Goal: Information Seeking & Learning: Learn about a topic

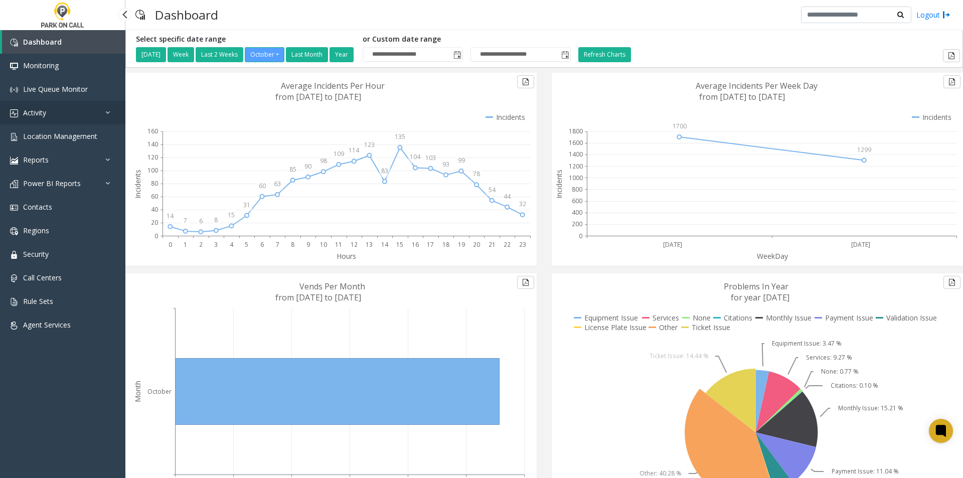
click at [21, 111] on link "Activity" at bounding box center [62, 113] width 125 height 24
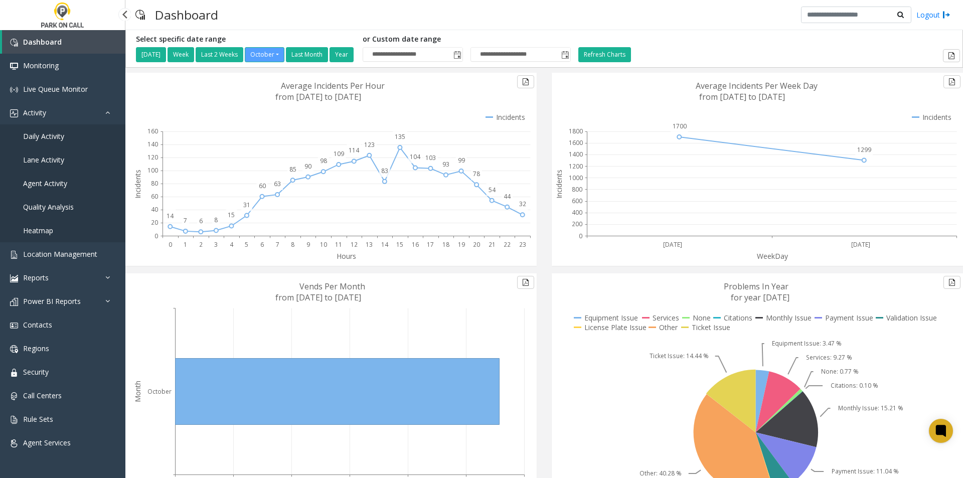
click at [34, 146] on link "Daily Activity" at bounding box center [62, 136] width 125 height 24
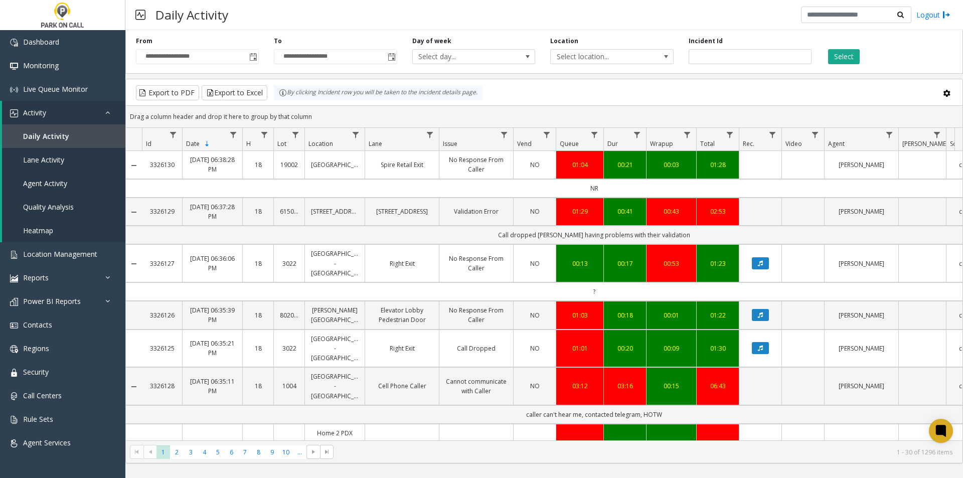
click at [533, 244] on td "Call dropped [PERSON_NAME] having problems with their validation" at bounding box center [594, 235] width 904 height 19
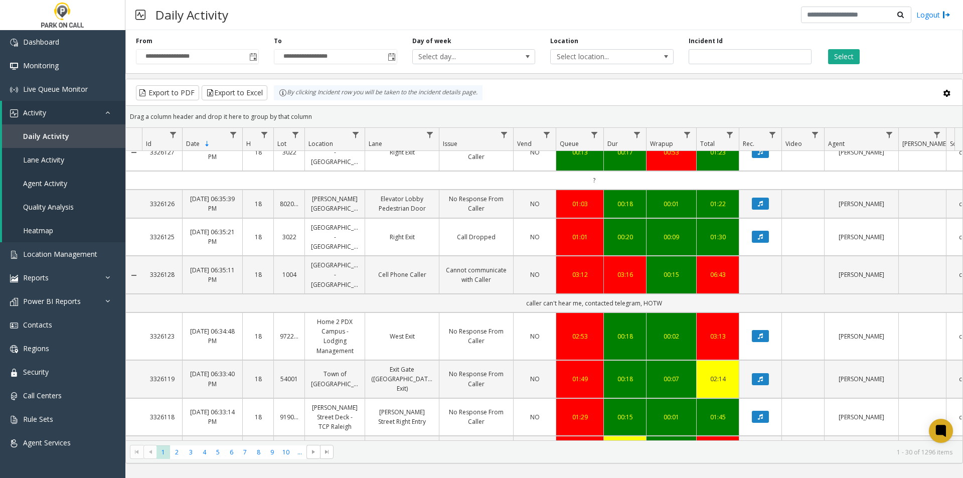
scroll to position [150, 0]
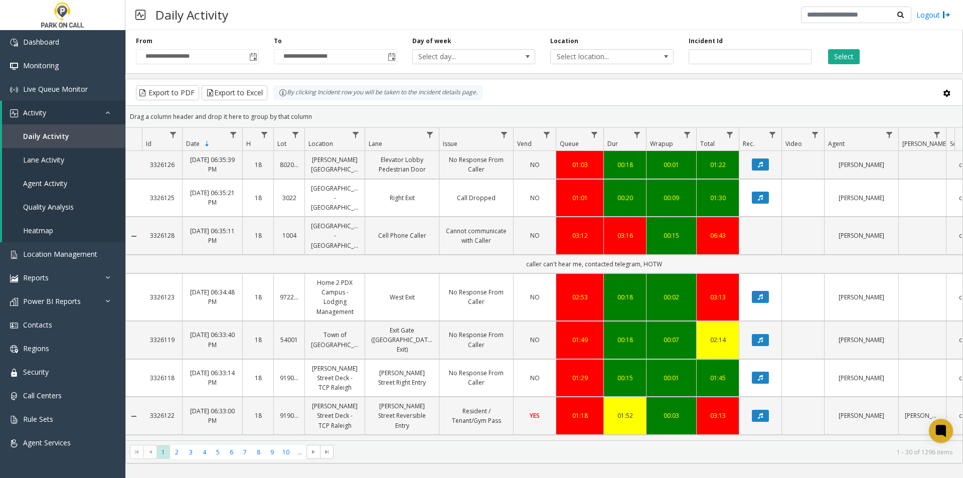
click at [551, 273] on td "caller can't hear me, contacted telegram, HOTW" at bounding box center [594, 264] width 904 height 19
click at [584, 273] on td "caller can't hear me, contacted telegram, HOTW" at bounding box center [594, 264] width 904 height 19
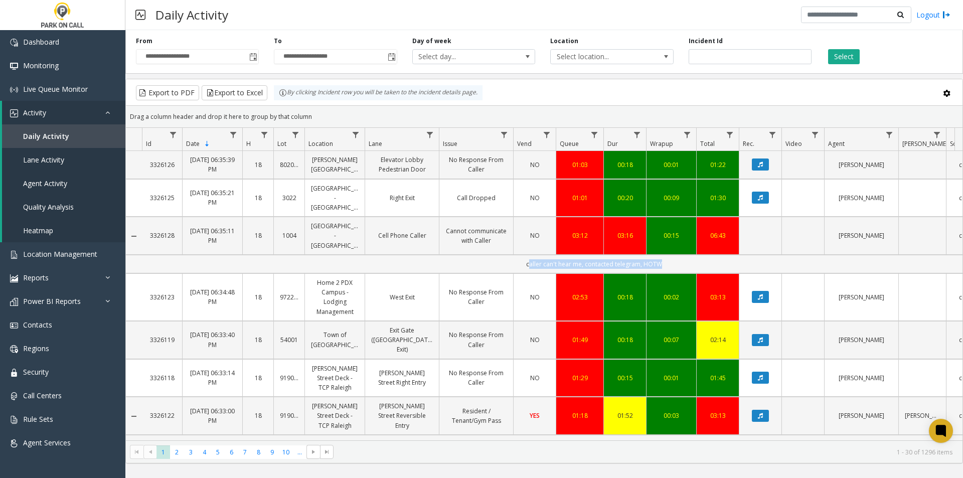
click at [584, 273] on td "caller can't hear me, contacted telegram, HOTW" at bounding box center [594, 264] width 904 height 19
click at [647, 273] on td "caller can't hear me, contacted telegram, HOTW" at bounding box center [594, 264] width 904 height 19
click at [659, 273] on td "caller can't hear me, contacted telegram, HOTW" at bounding box center [594, 264] width 904 height 19
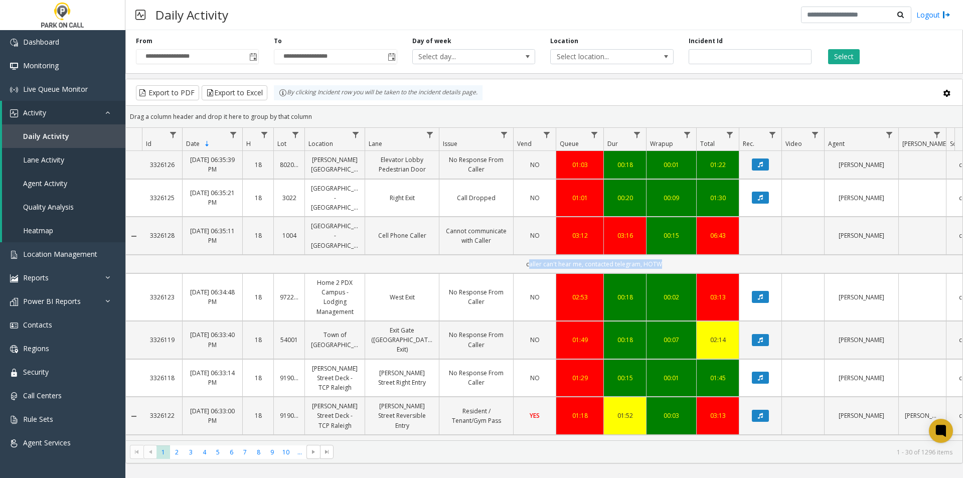
click at [694, 273] on td "caller can't hear me, contacted telegram, HOTW" at bounding box center [594, 264] width 904 height 19
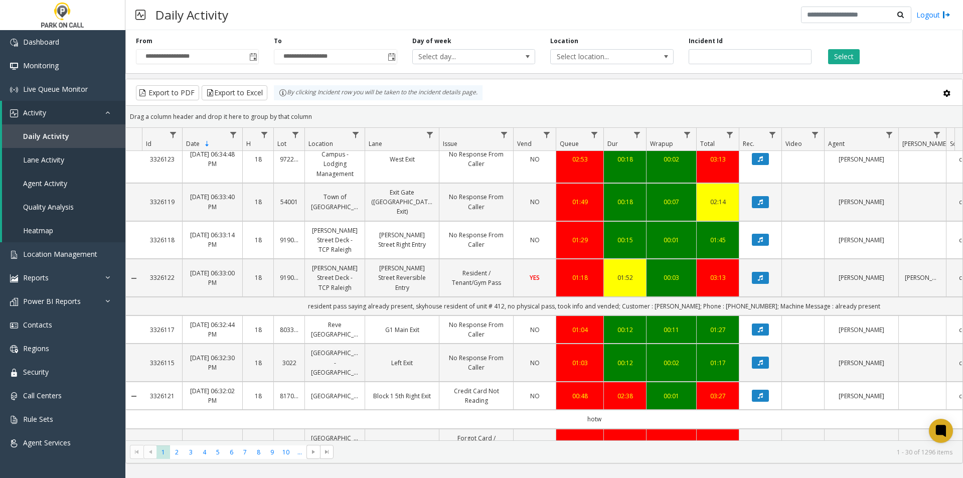
scroll to position [301, 0]
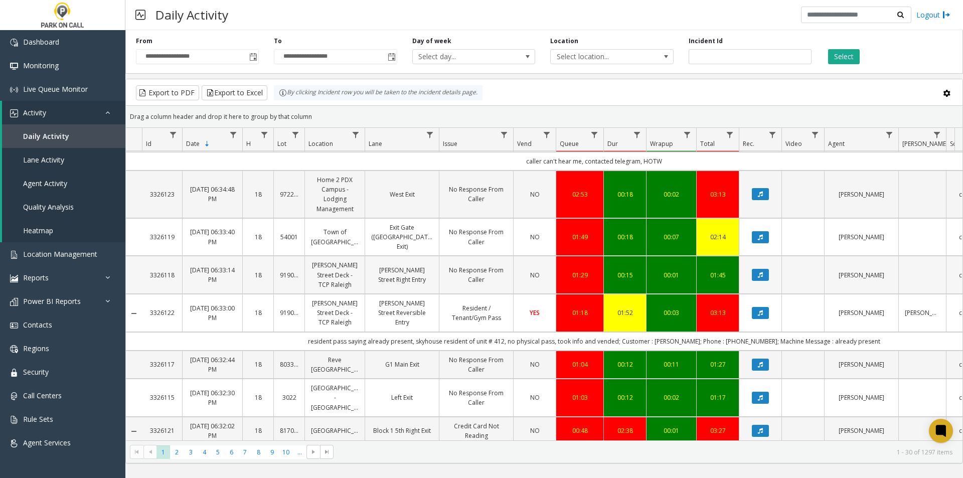
drag, startPoint x: 349, startPoint y: 302, endPoint x: 597, endPoint y: 292, distance: 248.5
click at [464, 339] on td "resident pass saying already present, skyhouse resident of unit # 412, no physi…" at bounding box center [594, 341] width 904 height 19
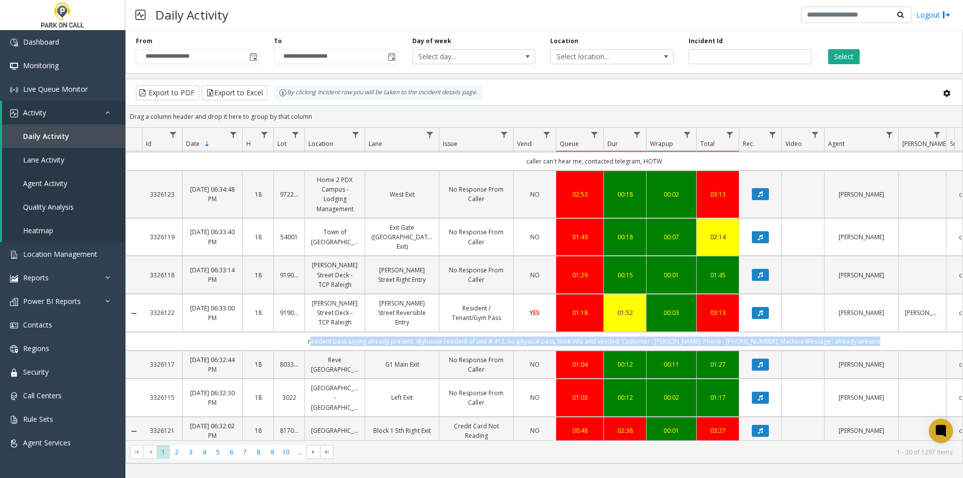
click at [464, 339] on td "resident pass saying already present, skyhouse resident of unit # 412, no physi…" at bounding box center [594, 341] width 904 height 19
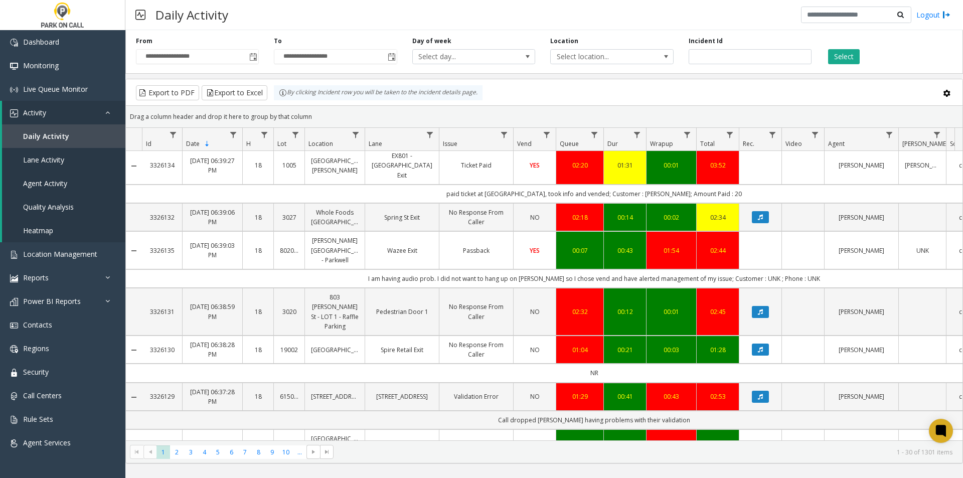
scroll to position [0, 0]
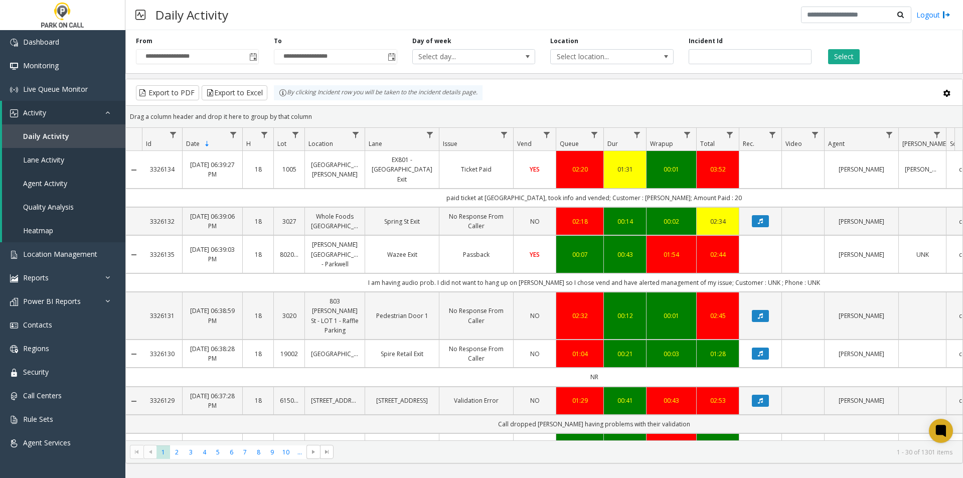
click at [545, 198] on td "paid ticket at [GEOGRAPHIC_DATA], took info and vended; Customer : [PERSON_NAME…" at bounding box center [594, 198] width 904 height 19
click at [493, 292] on td "I am having audio prob. I did not want to hang up on [PERSON_NAME] so I chose v…" at bounding box center [594, 282] width 904 height 19
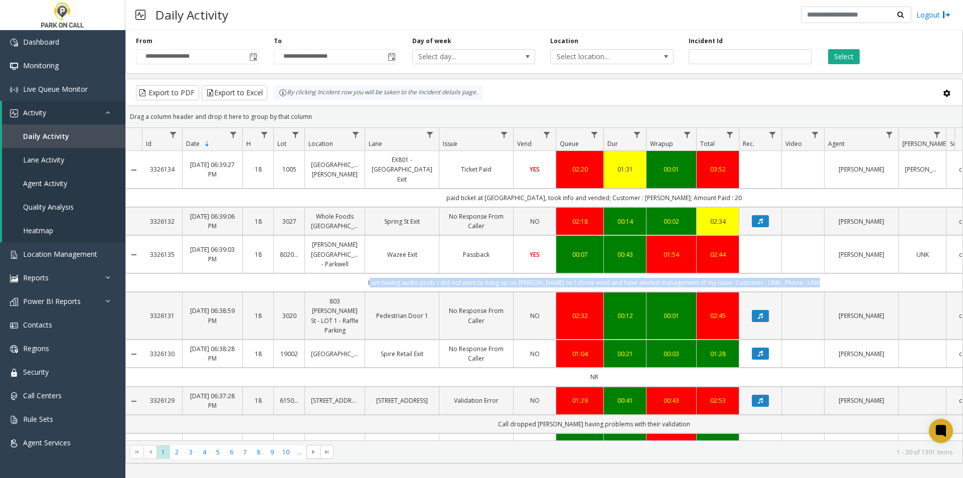
click at [493, 292] on td "I am having audio prob. I did not want to hang up on [PERSON_NAME] so I chose v…" at bounding box center [594, 282] width 904 height 19
click at [487, 292] on td "I am having audio prob. I did not want to hang up on [PERSON_NAME] so I chose v…" at bounding box center [594, 282] width 904 height 19
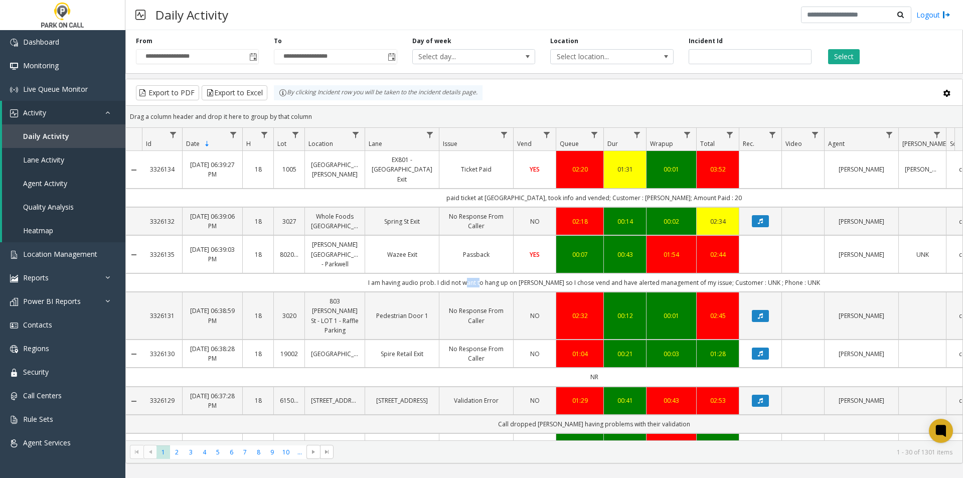
click at [487, 292] on td "I am having audio prob. I did not want to hang up on [PERSON_NAME] so I chose v…" at bounding box center [594, 282] width 904 height 19
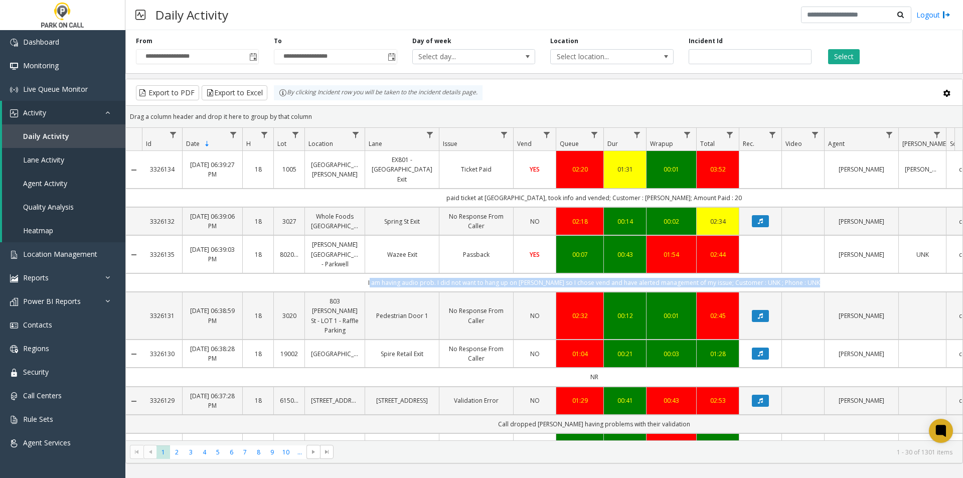
click at [487, 292] on td "I am having audio prob. I did not want to hang up on [PERSON_NAME] so I chose v…" at bounding box center [594, 282] width 904 height 19
click at [520, 292] on td "I am having audio prob. I did not want to hang up on [PERSON_NAME] so I chose v…" at bounding box center [594, 282] width 904 height 19
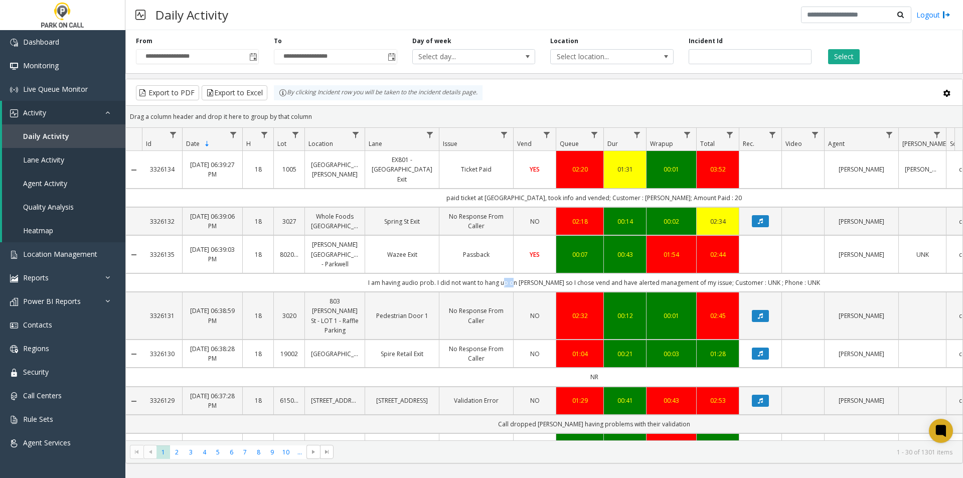
click at [520, 292] on td "I am having audio prob. I did not want to hang up on [PERSON_NAME] so I chose v…" at bounding box center [594, 282] width 904 height 19
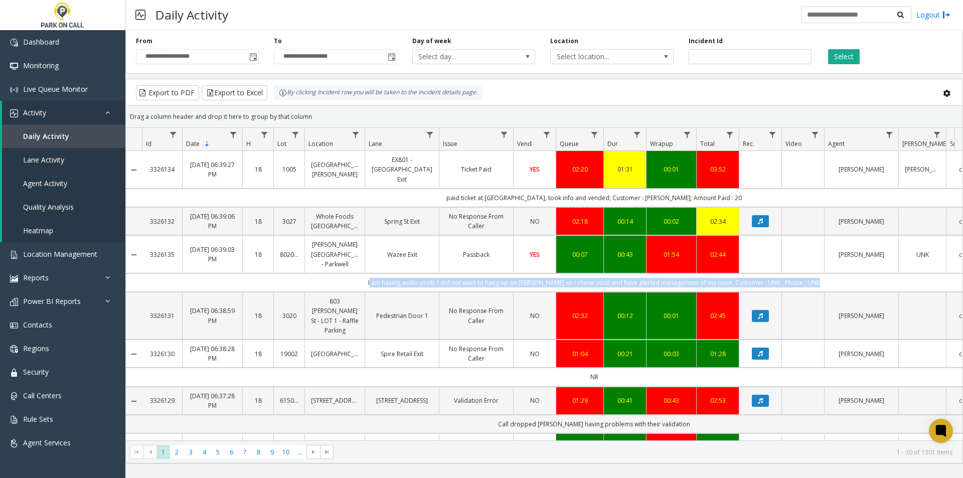
click at [520, 292] on td "I am having audio prob. I did not want to hang up on [PERSON_NAME] so I chose v…" at bounding box center [594, 282] width 904 height 19
click at [523, 292] on td "I am having audio prob. I did not want to hang up on [PERSON_NAME] so I chose v…" at bounding box center [594, 282] width 904 height 19
click at [745, 292] on td "I am having audio prob. I did not want to hang up on [PERSON_NAME] so I chose v…" at bounding box center [594, 282] width 904 height 19
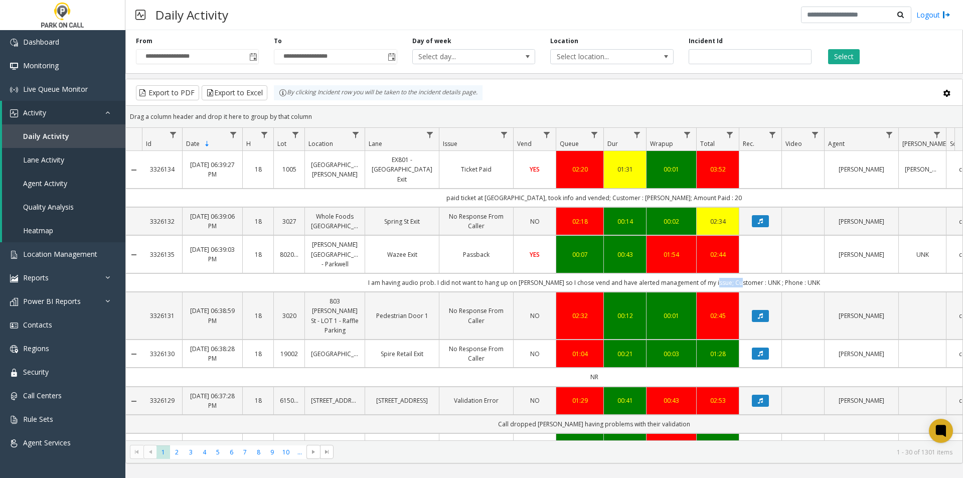
click at [745, 292] on td "I am having audio prob. I did not want to hang up on [PERSON_NAME] so I chose v…" at bounding box center [594, 282] width 904 height 19
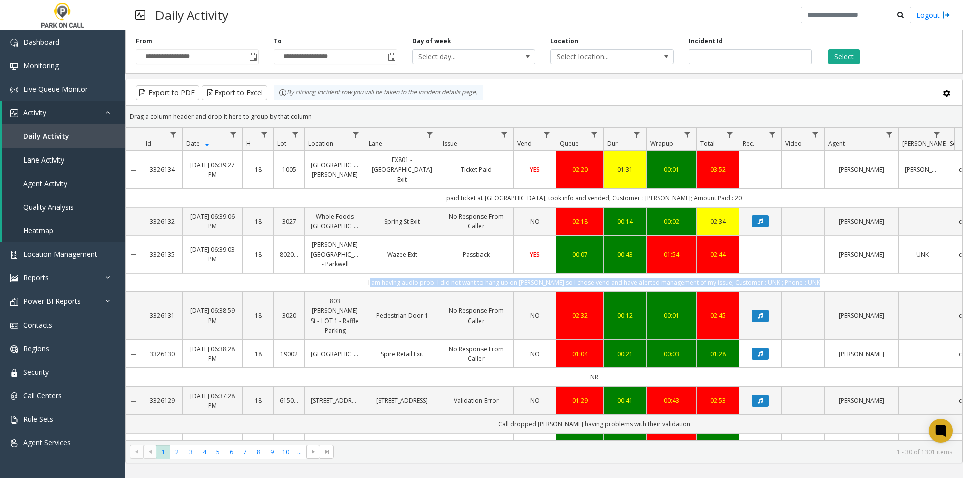
click at [745, 292] on td "I am having audio prob. I did not want to hang up on [PERSON_NAME] so I chose v…" at bounding box center [594, 282] width 904 height 19
click at [702, 289] on td "I am having audio prob. I did not want to hang up on [PERSON_NAME] so I chose v…" at bounding box center [594, 282] width 904 height 19
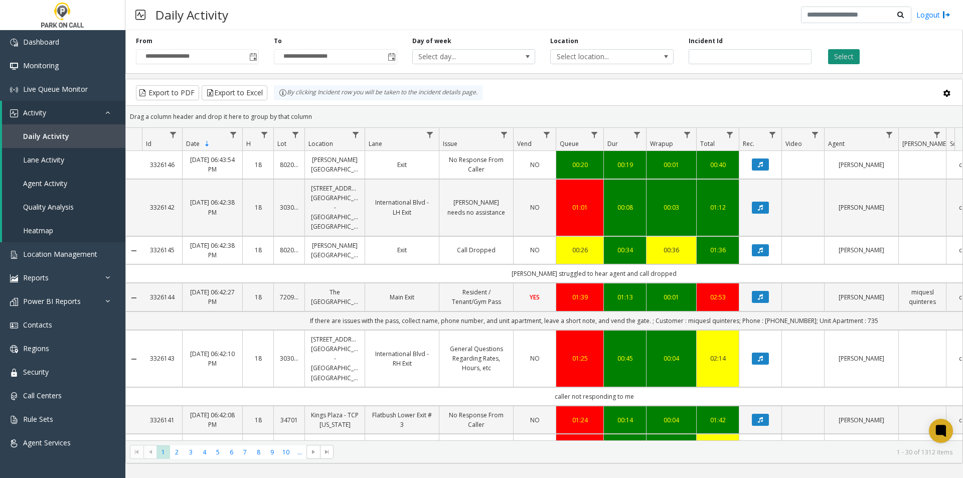
click at [850, 53] on button "Select" at bounding box center [844, 56] width 32 height 15
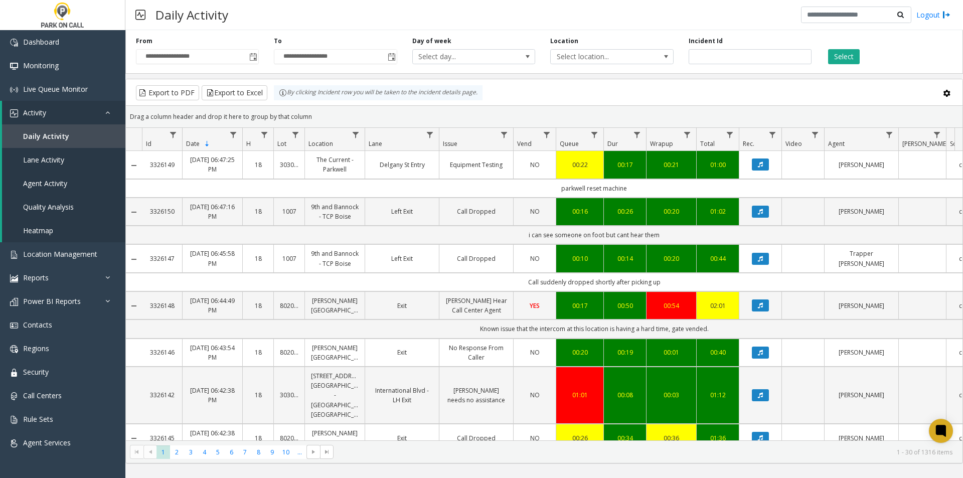
click at [831, 46] on div "Select" at bounding box center [888, 51] width 138 height 28
click at [839, 52] on button "Select" at bounding box center [844, 56] width 32 height 15
click at [854, 46] on div "Select" at bounding box center [888, 51] width 138 height 28
click at [854, 56] on button "Select" at bounding box center [844, 56] width 32 height 15
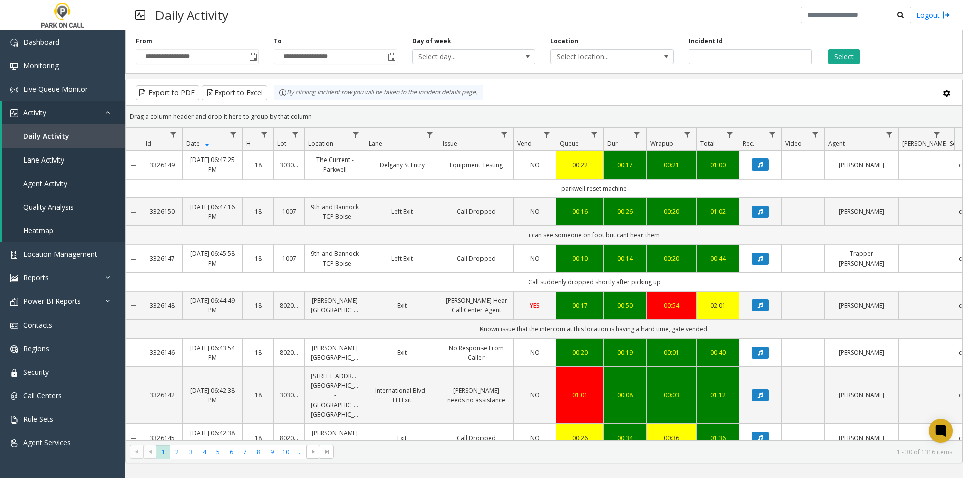
click at [554, 233] on td "i can see someone on foot but cant hear them" at bounding box center [594, 235] width 904 height 19
click at [581, 285] on td "Call suddenly dropped shortly after picking up" at bounding box center [594, 282] width 904 height 19
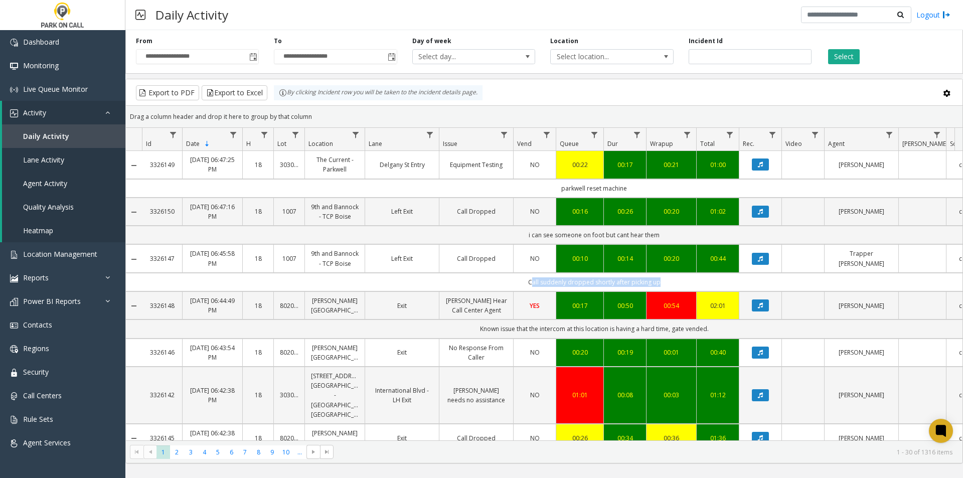
click at [582, 285] on td "Call suddenly dropped shortly after picking up" at bounding box center [594, 282] width 904 height 19
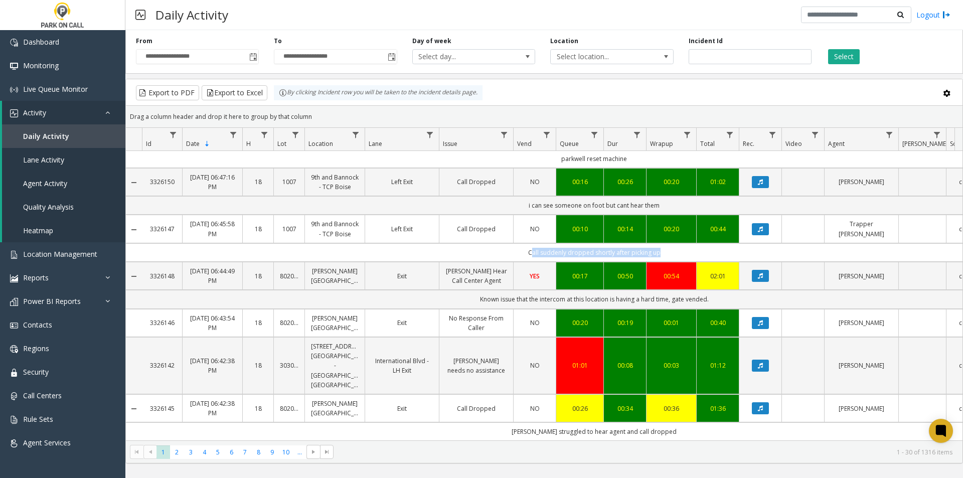
scroll to position [201, 0]
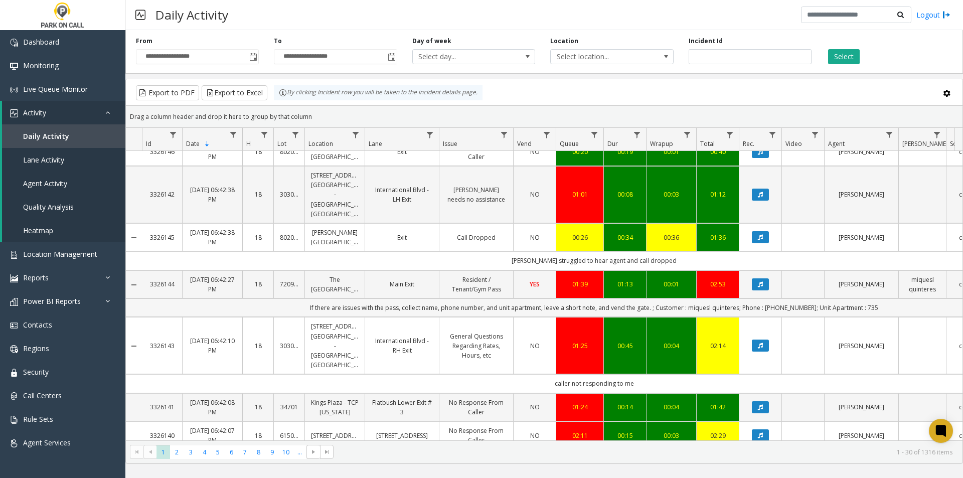
click at [382, 317] on td "If there are issues with the pass, collect name, phone number, and unit apartme…" at bounding box center [594, 307] width 904 height 19
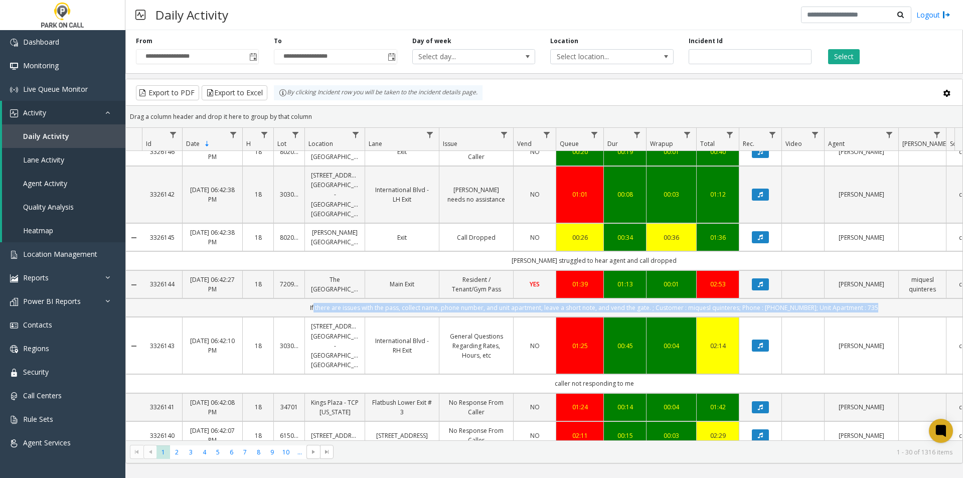
click at [382, 317] on td "If there are issues with the pass, collect name, phone number, and unit apartme…" at bounding box center [594, 307] width 904 height 19
click at [458, 317] on td "If there are issues with the pass, collect name, phone number, and unit apartme…" at bounding box center [594, 307] width 904 height 19
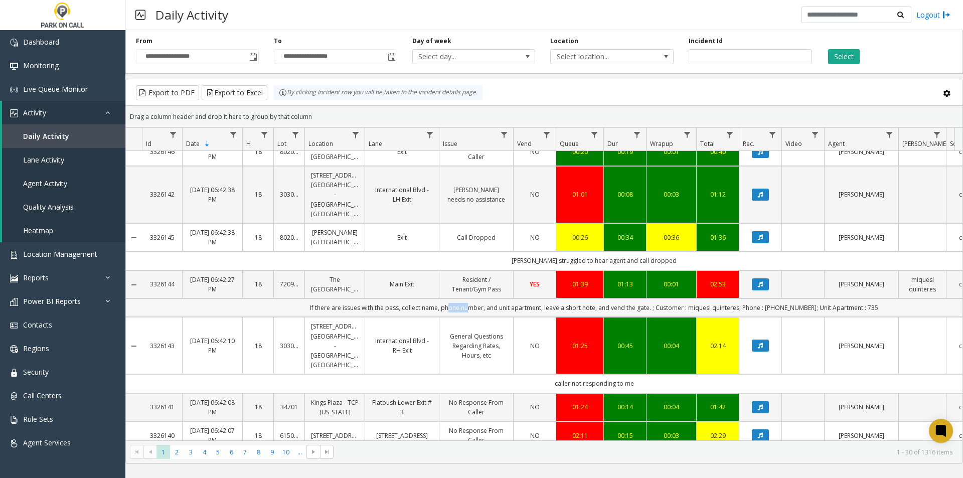
click at [458, 317] on td "If there are issues with the pass, collect name, phone number, and unit apartme…" at bounding box center [594, 307] width 904 height 19
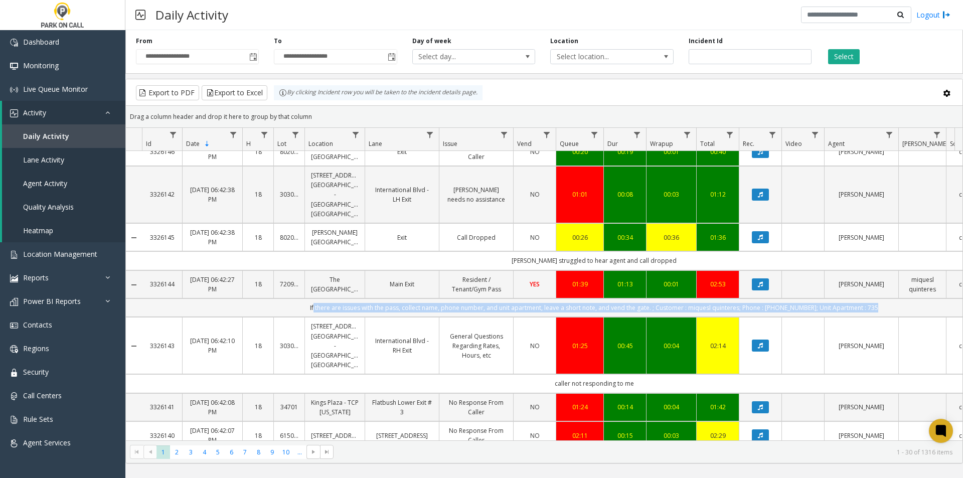
click at [458, 317] on td "If there are issues with the pass, collect name, phone number, and unit apartme…" at bounding box center [594, 307] width 904 height 19
click at [537, 317] on td "If there are issues with the pass, collect name, phone number, and unit apartme…" at bounding box center [594, 307] width 904 height 19
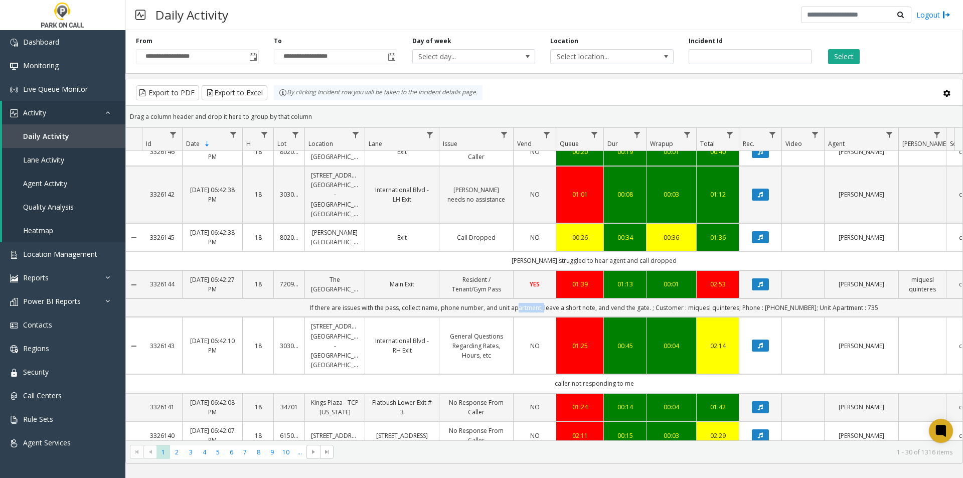
click at [537, 317] on td "If there are issues with the pass, collect name, phone number, and unit apartme…" at bounding box center [594, 307] width 904 height 19
click at [554, 317] on td "If there are issues with the pass, collect name, phone number, and unit apartme…" at bounding box center [594, 307] width 904 height 19
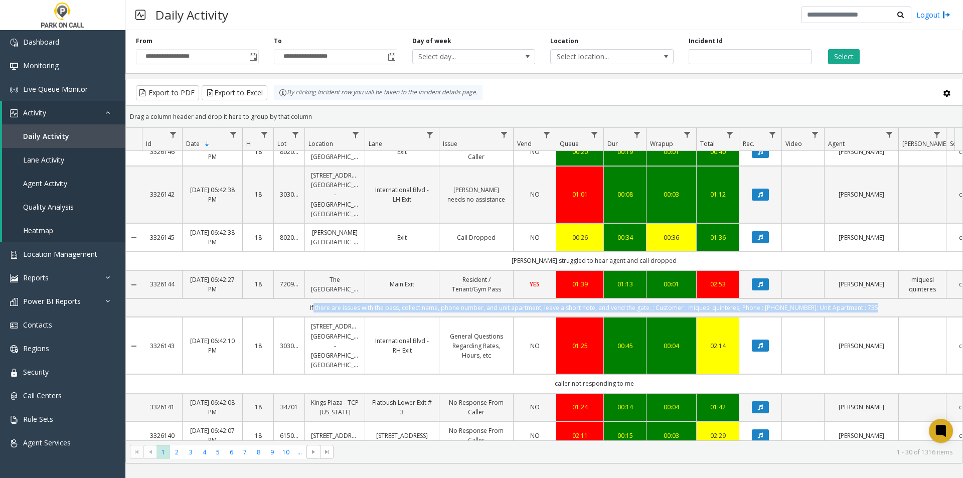
click at [554, 317] on td "If there are issues with the pass, collect name, phone number, and unit apartme…" at bounding box center [594, 307] width 904 height 19
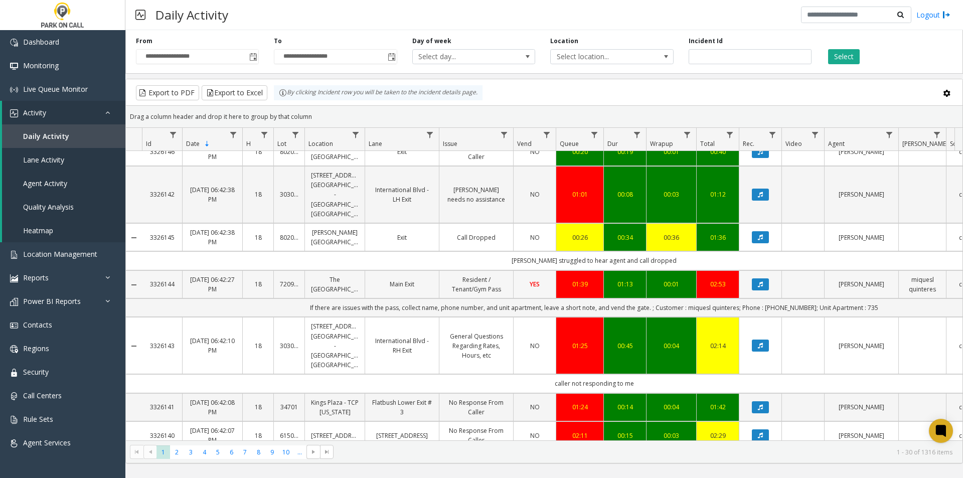
click at [599, 298] on td "01:39" at bounding box center [580, 284] width 48 height 28
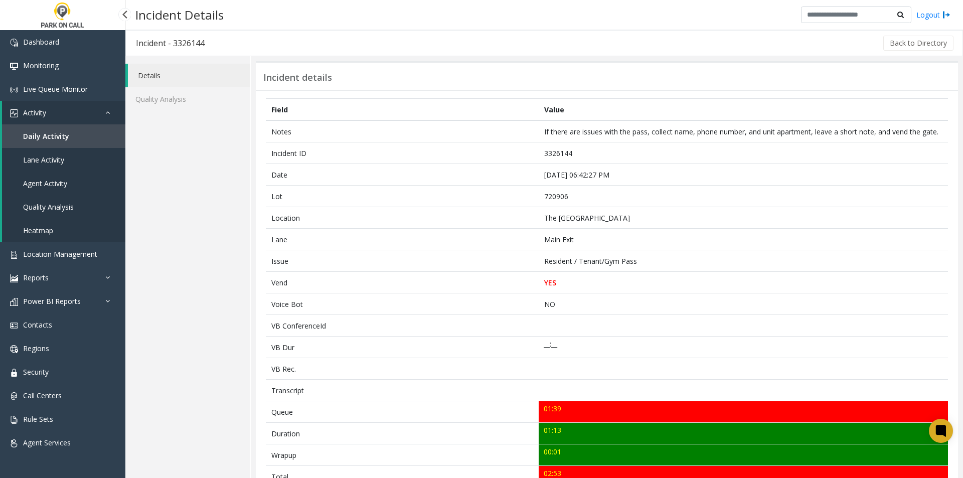
click at [63, 127] on link "Daily Activity" at bounding box center [63, 136] width 123 height 24
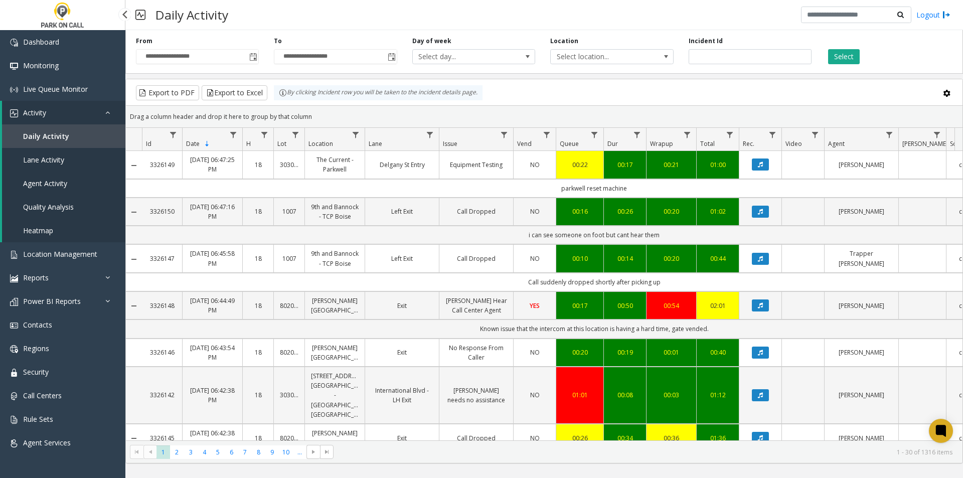
click at [70, 151] on link "Lane Activity" at bounding box center [63, 160] width 123 height 24
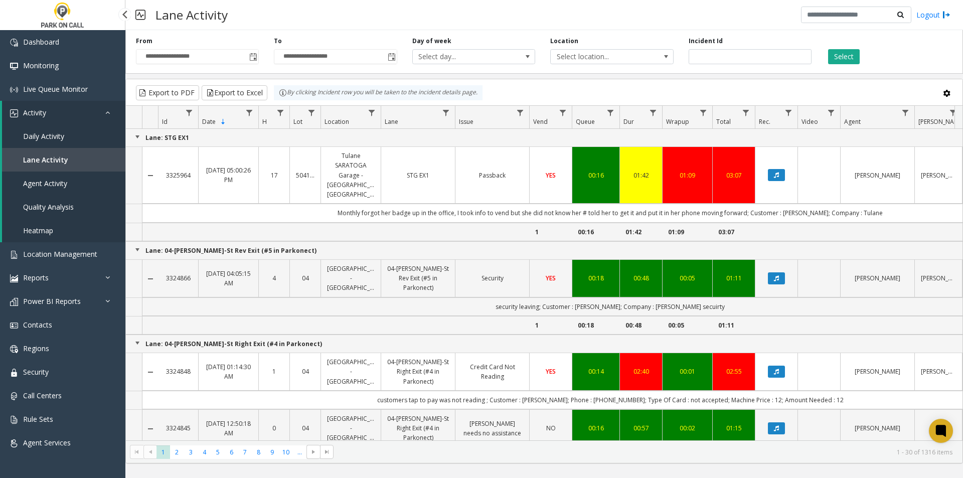
click at [70, 139] on link "Daily Activity" at bounding box center [63, 136] width 123 height 24
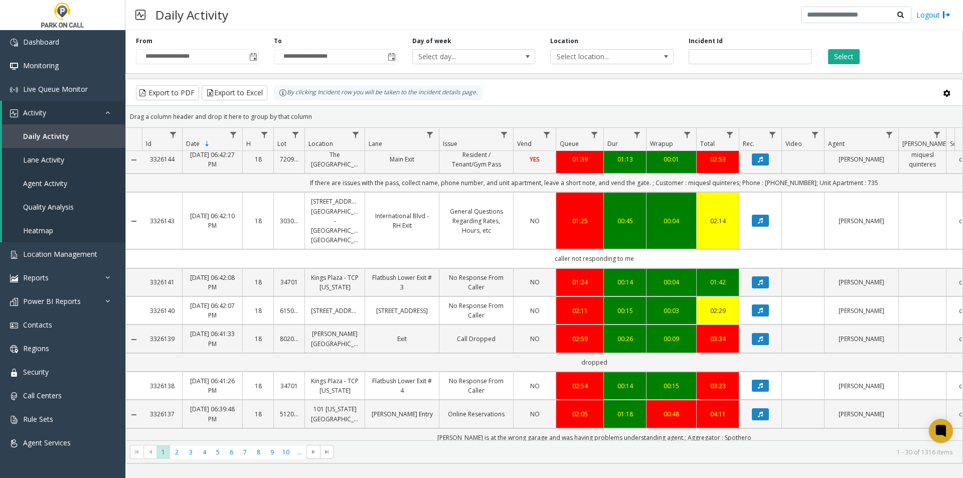
scroll to position [351, 0]
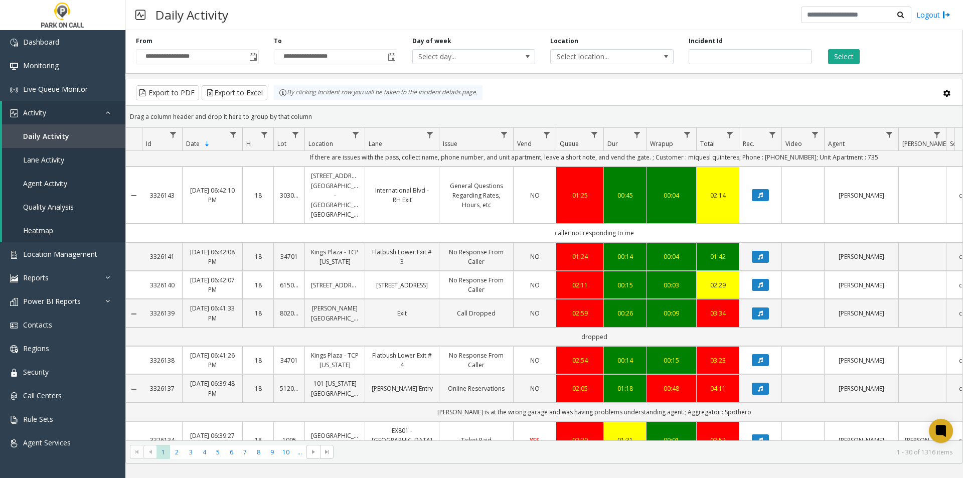
click at [575, 242] on td "caller not responding to me" at bounding box center [594, 233] width 904 height 19
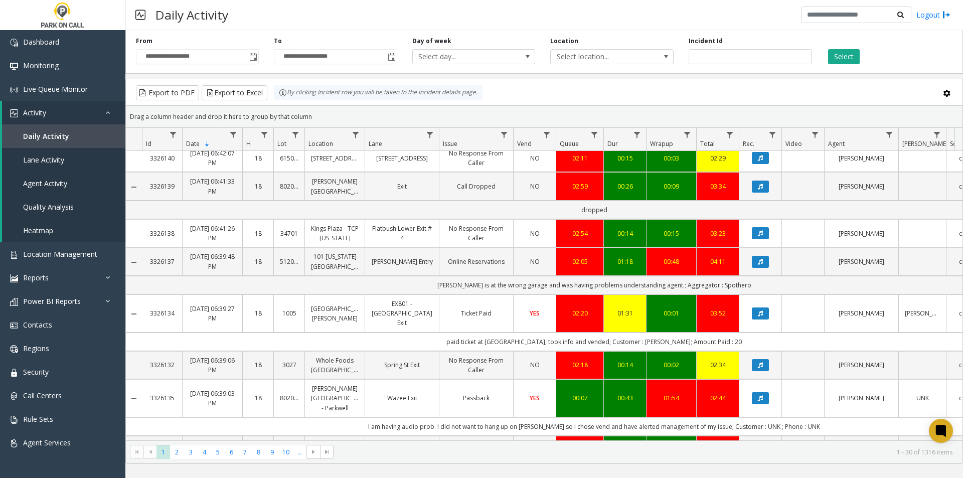
scroll to position [552, 0]
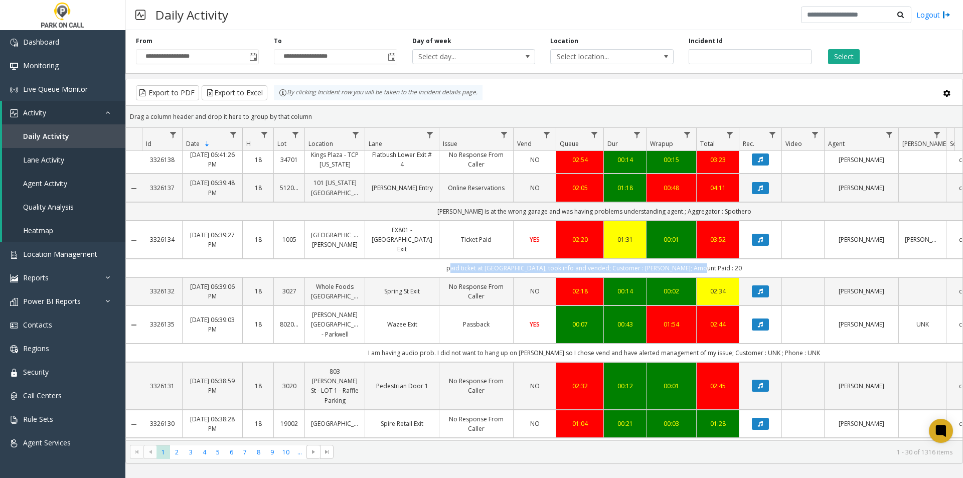
drag, startPoint x: 464, startPoint y: 326, endPoint x: 721, endPoint y: 321, distance: 257.9
click at [721, 277] on td "paid ticket at [GEOGRAPHIC_DATA], took info and vended; Customer : [PERSON_NAME…" at bounding box center [594, 268] width 904 height 19
click at [665, 259] on td "00:01" at bounding box center [671, 240] width 50 height 38
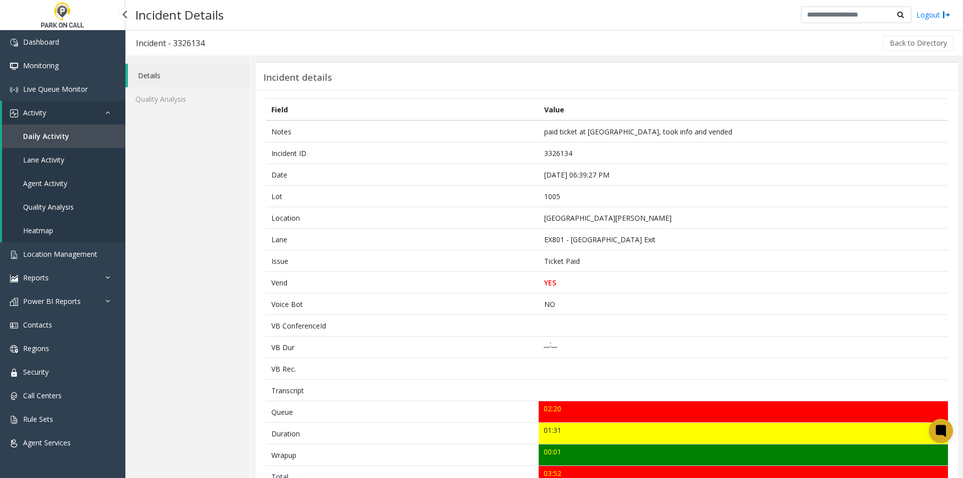
click at [61, 149] on link "Lane Activity" at bounding box center [63, 160] width 123 height 24
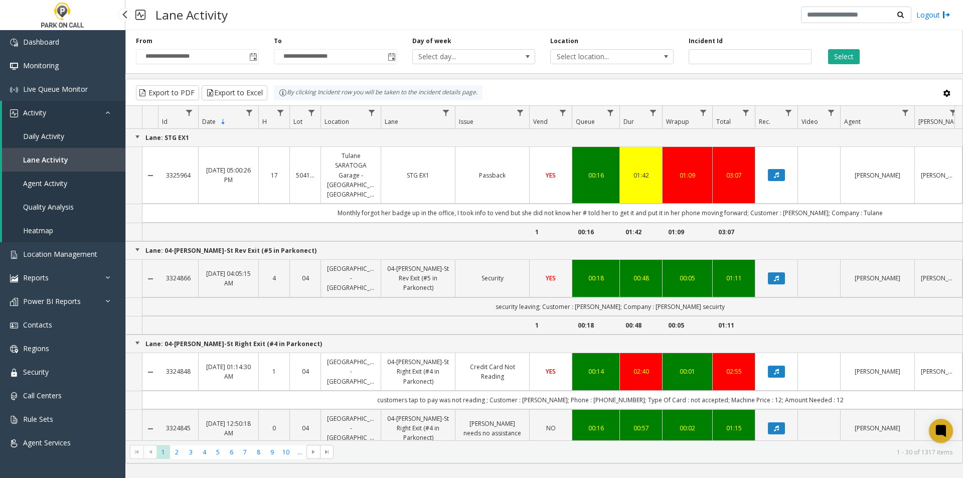
click at [60, 139] on span "Daily Activity" at bounding box center [43, 136] width 41 height 10
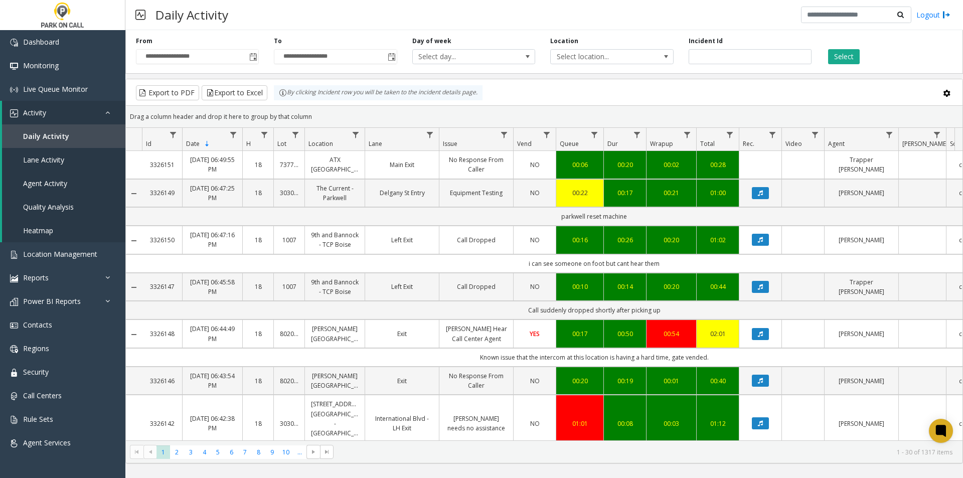
click at [563, 266] on td "i can see someone on foot but cant hear them" at bounding box center [594, 263] width 904 height 19
click at [572, 216] on td "parkwell reset machine" at bounding box center [594, 216] width 904 height 19
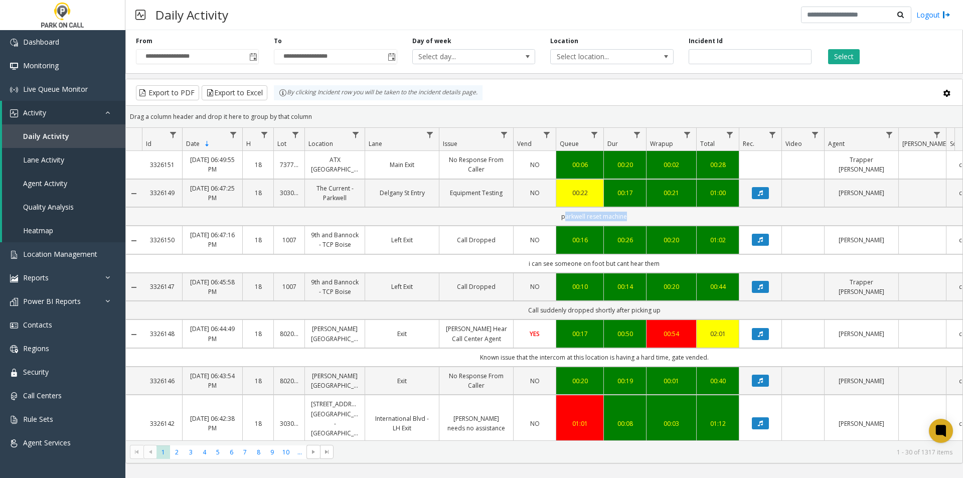
click at [573, 215] on td "parkwell reset machine" at bounding box center [594, 216] width 904 height 19
click at [589, 222] on td "parkwell reset machine" at bounding box center [594, 216] width 904 height 19
click at [590, 222] on td "parkwell reset machine" at bounding box center [594, 216] width 904 height 19
click at [592, 255] on td "i can see someone on foot but cant hear them" at bounding box center [594, 263] width 904 height 19
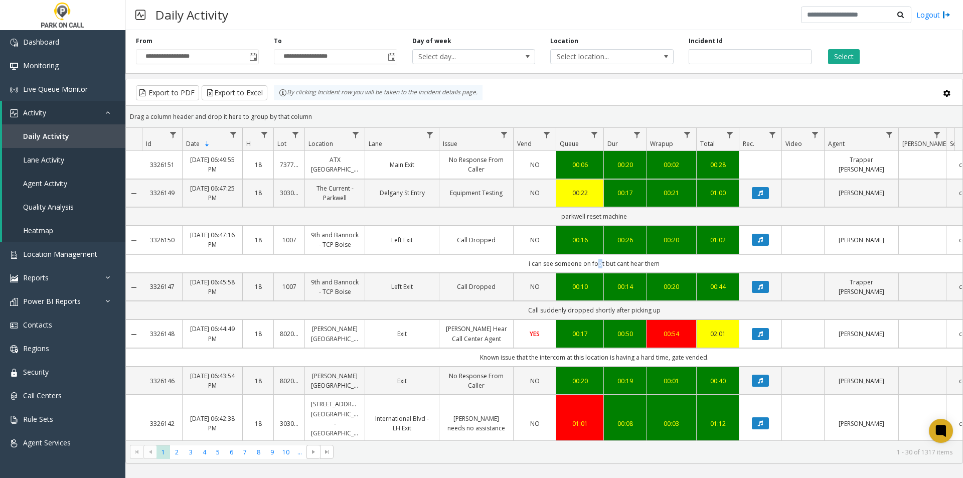
click at [596, 269] on td "i can see someone on foot but cant hear them" at bounding box center [594, 263] width 904 height 19
click at [593, 304] on td "Call suddenly dropped shortly after picking up" at bounding box center [594, 310] width 904 height 19
click at [594, 317] on td "Call suddenly dropped shortly after picking up" at bounding box center [594, 310] width 904 height 19
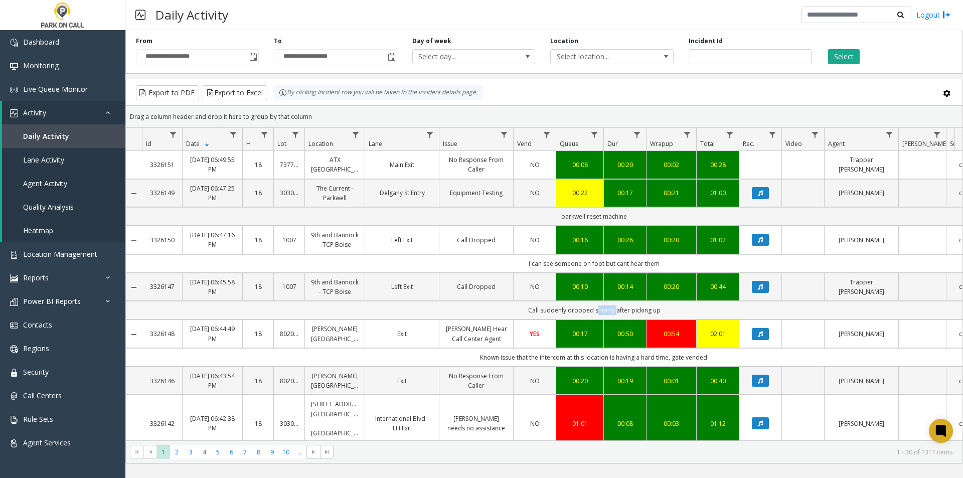
drag, startPoint x: 594, startPoint y: 317, endPoint x: 599, endPoint y: 311, distance: 7.5
click at [596, 315] on td "Call suddenly dropped shortly after picking up" at bounding box center [594, 310] width 904 height 19
click at [599, 311] on td "Call suddenly dropped shortly after picking up" at bounding box center [594, 310] width 904 height 19
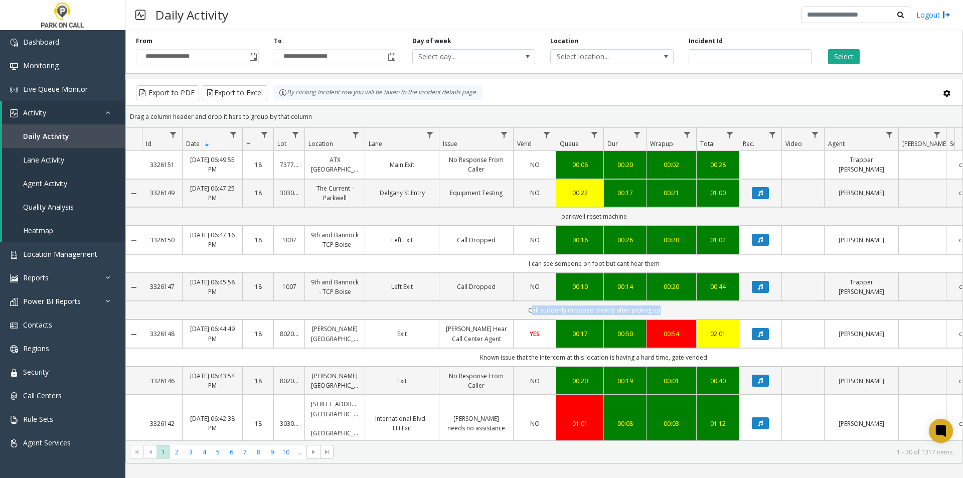
click at [600, 310] on td "Call suddenly dropped shortly after picking up" at bounding box center [594, 310] width 904 height 19
click at [598, 379] on td "00:20" at bounding box center [580, 381] width 48 height 28
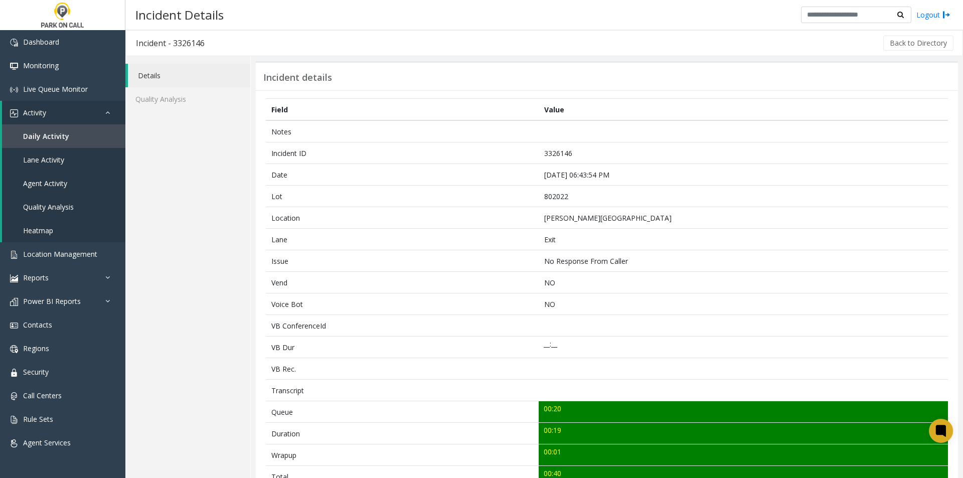
click at [607, 360] on td at bounding box center [743, 369] width 409 height 22
click at [45, 163] on span "Lane Activity" at bounding box center [43, 160] width 41 height 10
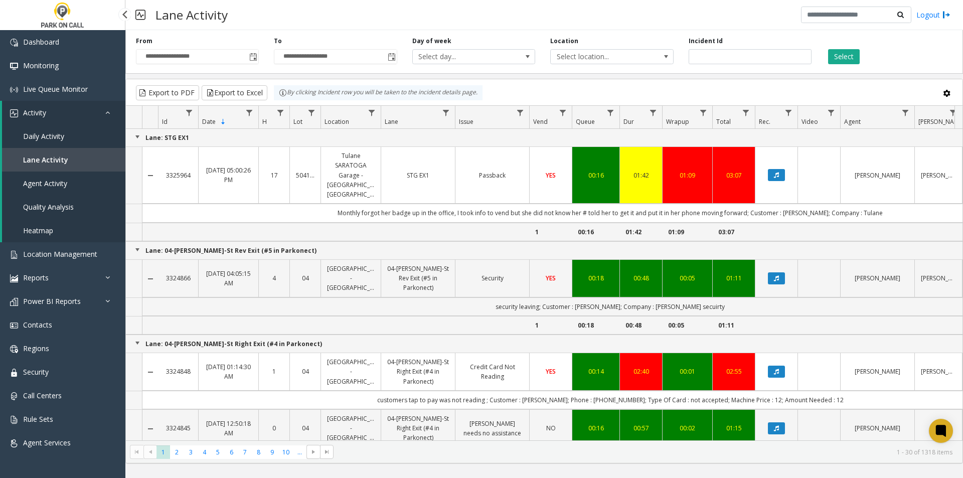
click at [55, 137] on span "Daily Activity" at bounding box center [43, 136] width 41 height 10
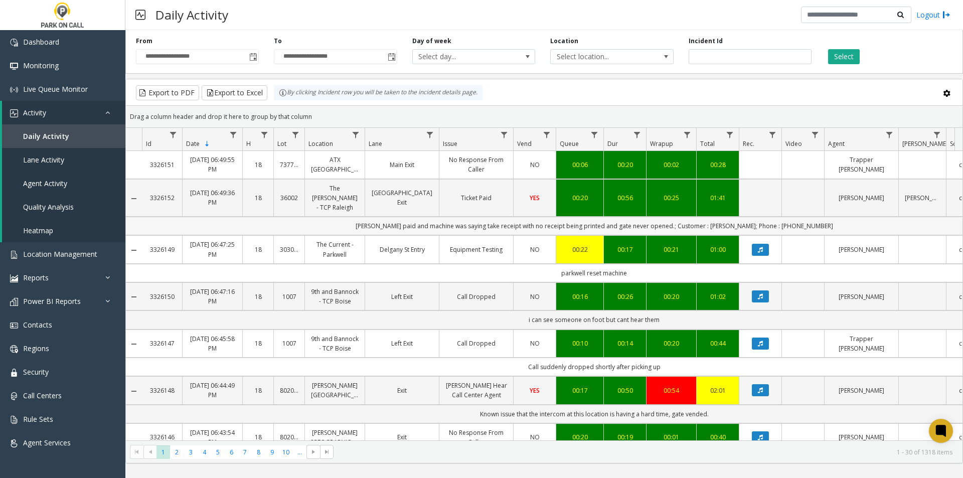
click at [626, 219] on td "[PERSON_NAME] paid and machine was saying take receipt with no receipt being pr…" at bounding box center [594, 226] width 904 height 19
click at [627, 219] on td "[PERSON_NAME] paid and machine was saying take receipt with no receipt being pr…" at bounding box center [594, 226] width 904 height 19
click at [573, 264] on td "parkwell reset machine" at bounding box center [594, 273] width 904 height 19
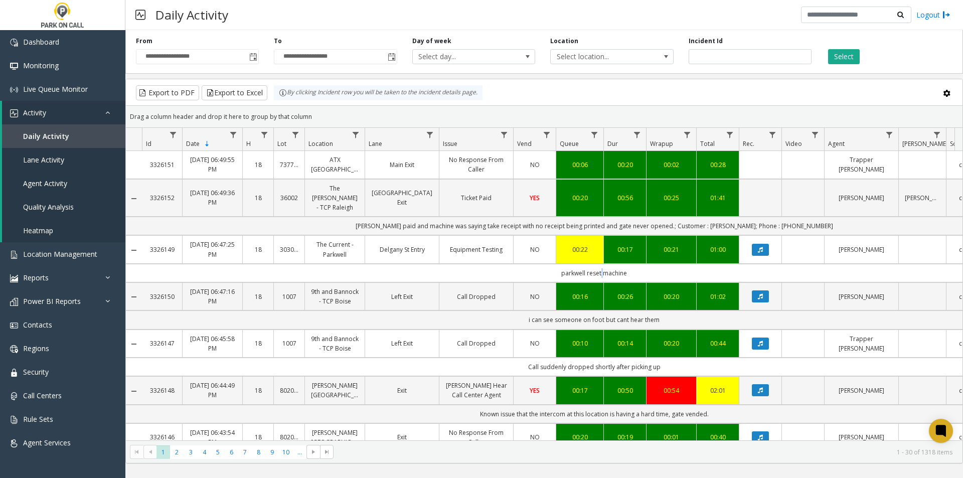
click at [600, 267] on td "parkwell reset machine" at bounding box center [594, 273] width 904 height 19
click at [601, 267] on td "parkwell reset machine" at bounding box center [594, 273] width 904 height 19
click at [602, 267] on td "parkwell reset machine" at bounding box center [594, 273] width 904 height 19
click at [537, 314] on td "i can see someone on foot but cant hear them" at bounding box center [594, 320] width 904 height 19
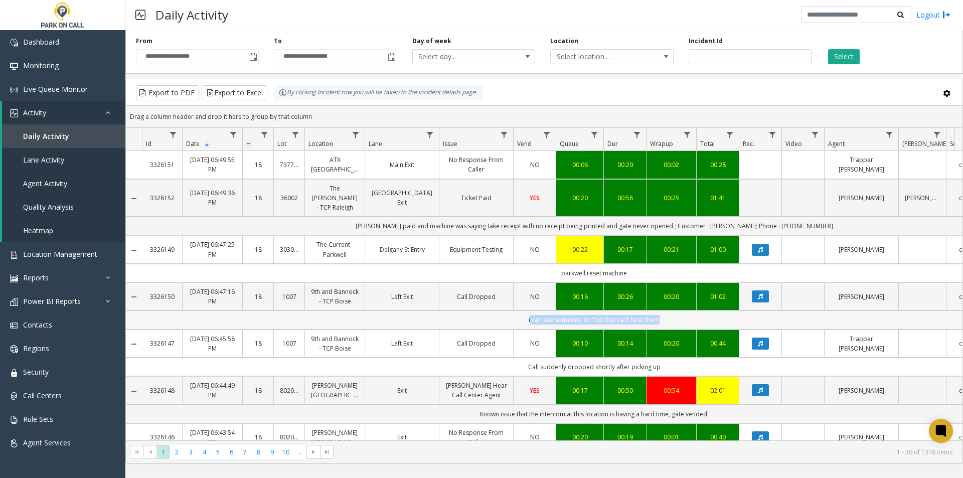
click at [537, 314] on td "i can see someone on foot but cant hear them" at bounding box center [594, 320] width 904 height 19
click at [542, 314] on td "i can see someone on foot but cant hear them" at bounding box center [594, 320] width 904 height 19
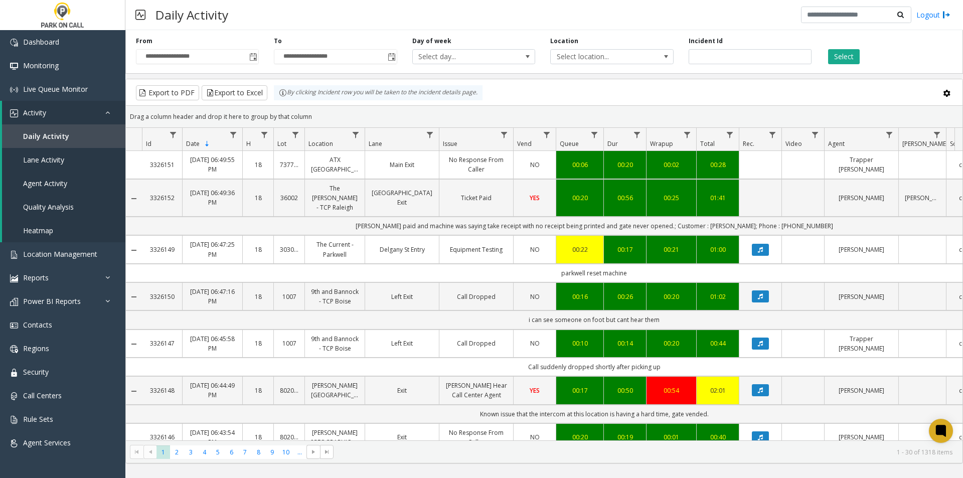
click at [569, 358] on td "Call suddenly dropped shortly after picking up" at bounding box center [594, 367] width 904 height 19
click at [587, 362] on td "Call suddenly dropped shortly after picking up" at bounding box center [594, 367] width 904 height 19
click at [589, 358] on td "Call suddenly dropped shortly after picking up" at bounding box center [594, 367] width 904 height 19
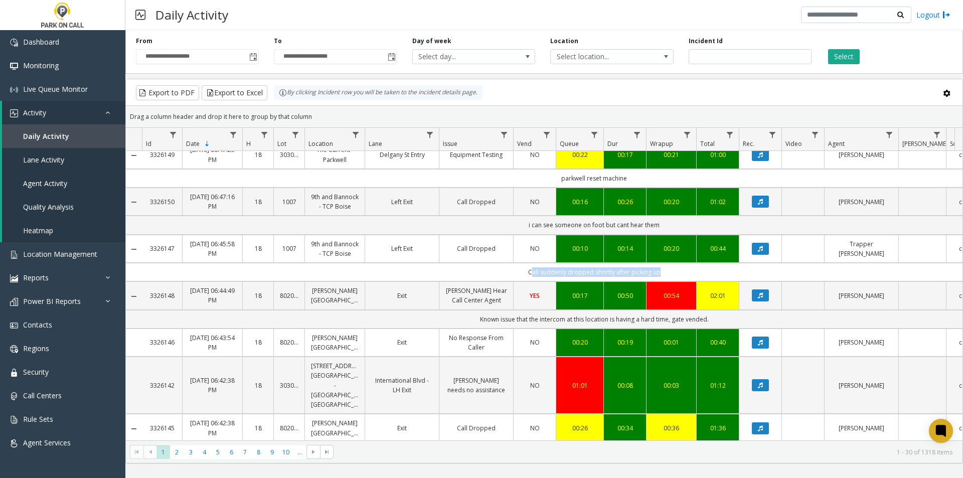
scroll to position [100, 0]
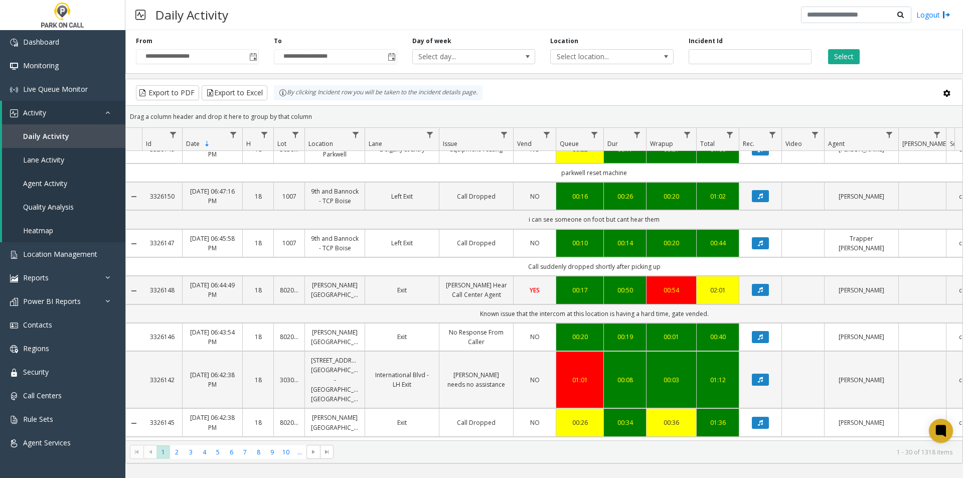
click at [552, 318] on td "Known issue that the intercom at this location is having a hard time, gate vend…" at bounding box center [594, 313] width 904 height 19
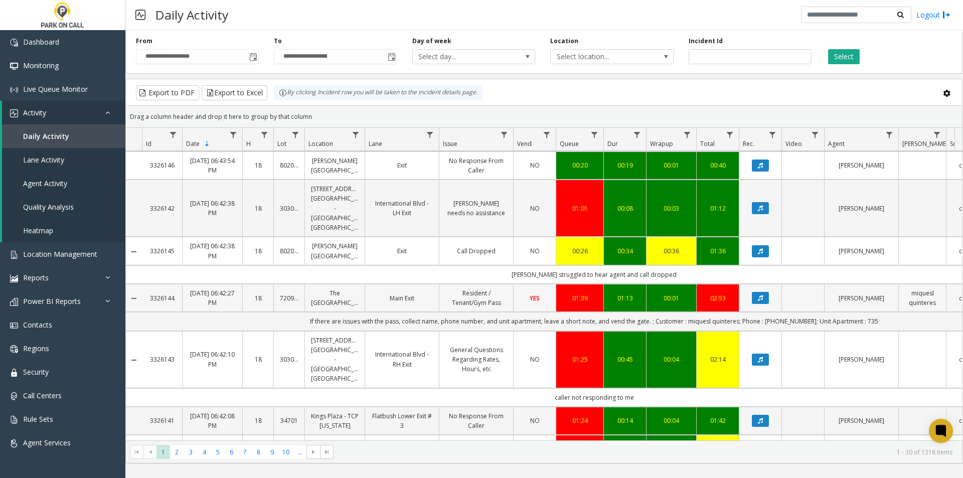
scroll to position [351, 0]
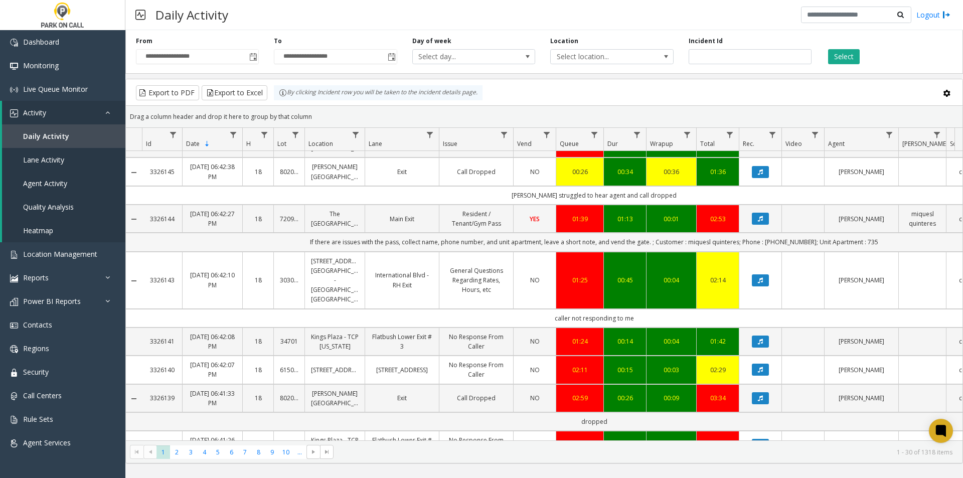
click at [368, 251] on td "If there are issues with the pass, collect name, phone number, and unit apartme…" at bounding box center [594, 242] width 904 height 19
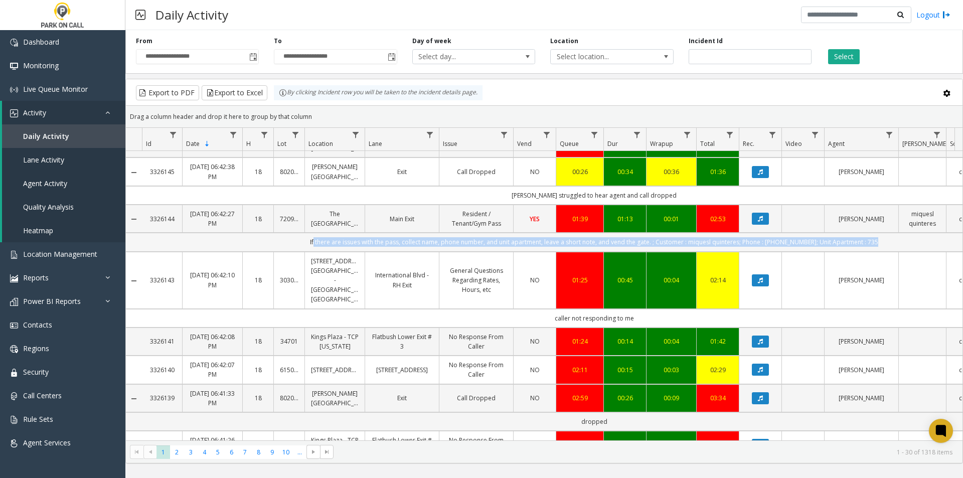
click at [368, 251] on td "If there are issues with the pass, collect name, phone number, and unit apartme…" at bounding box center [594, 242] width 904 height 19
click at [513, 251] on td "If there are issues with the pass, collect name, phone number, and unit apartme…" at bounding box center [594, 242] width 904 height 19
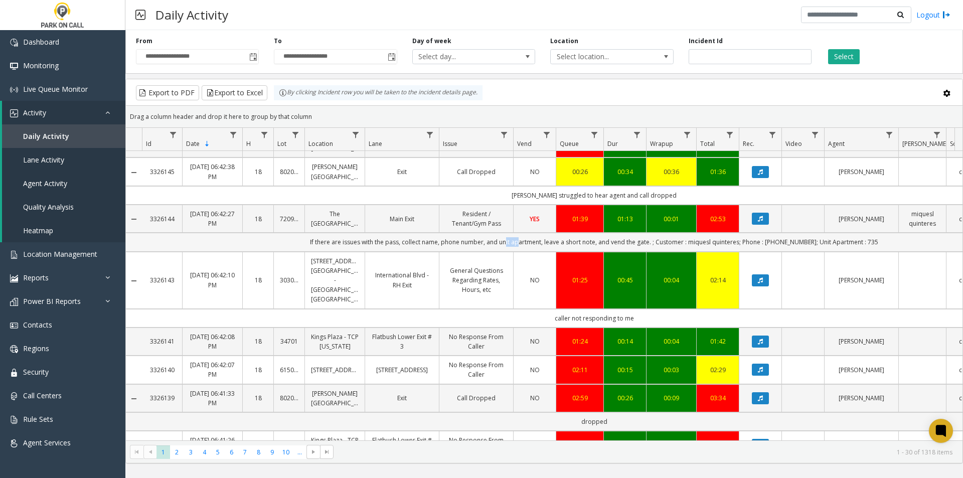
click at [513, 251] on td "If there are issues with the pass, collect name, phone number, and unit apartme…" at bounding box center [594, 242] width 904 height 19
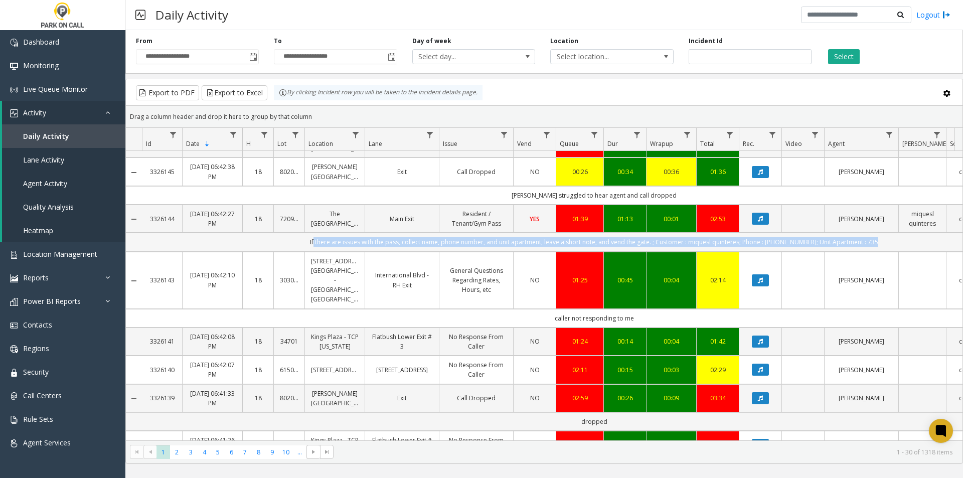
click at [513, 251] on td "If there are issues with the pass, collect name, phone number, and unit apartme…" at bounding box center [594, 242] width 904 height 19
click at [542, 251] on td "If there are issues with the pass, collect name, phone number, and unit apartme…" at bounding box center [594, 242] width 904 height 19
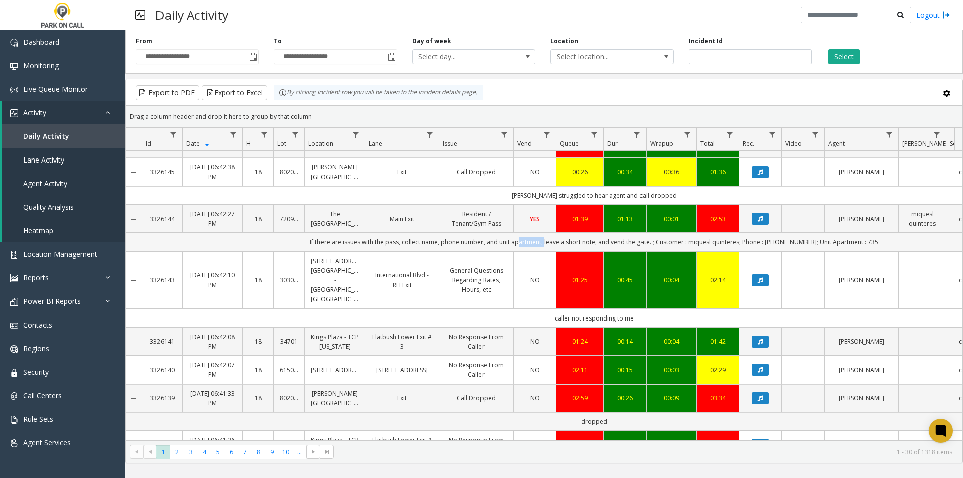
click at [542, 251] on td "If there are issues with the pass, collect name, phone number, and unit apartme…" at bounding box center [594, 242] width 904 height 19
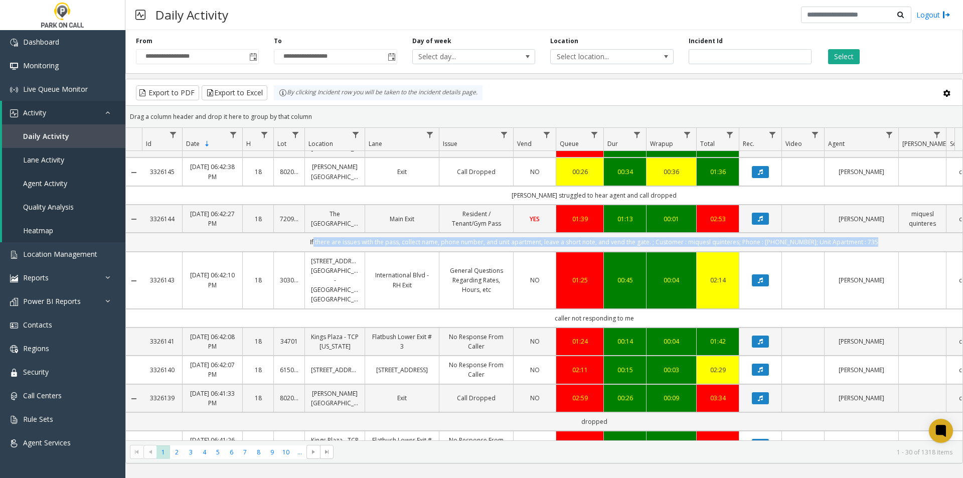
click at [542, 251] on td "If there are issues with the pass, collect name, phone number, and unit apartme…" at bounding box center [594, 242] width 904 height 19
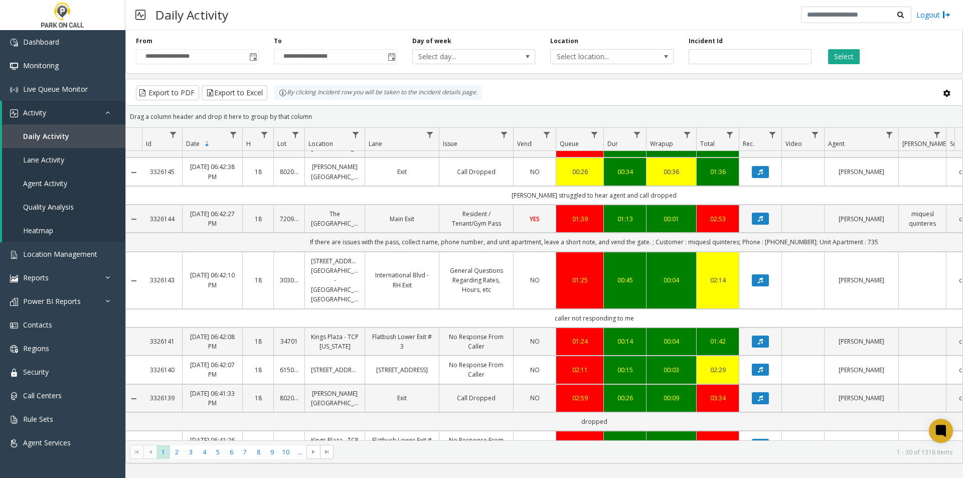
click at [613, 328] on td "caller not responding to me" at bounding box center [594, 318] width 904 height 19
click at [761, 283] on icon "Data table" at bounding box center [760, 280] width 5 height 6
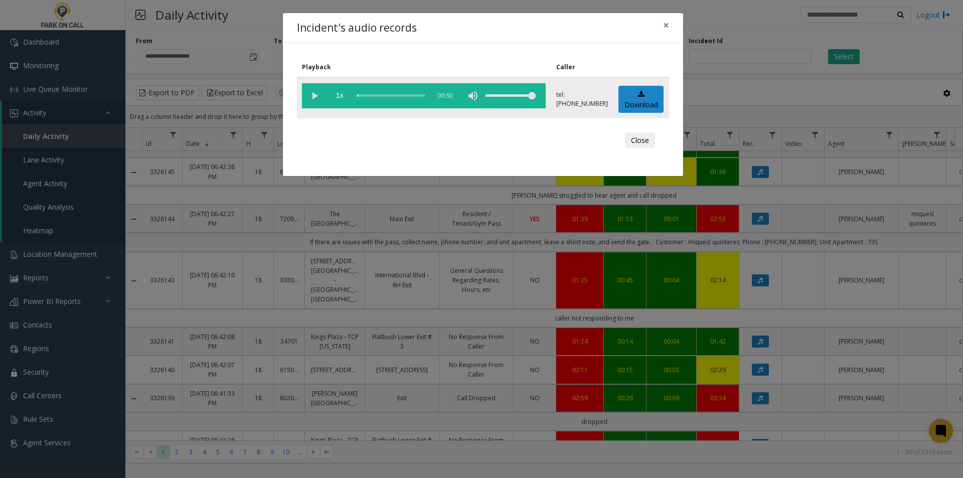
click at [318, 94] on vg-play-pause at bounding box center [314, 95] width 25 height 25
click at [363, 97] on div "scrub bar" at bounding box center [391, 95] width 68 height 25
click at [363, 99] on div "scrub bar" at bounding box center [391, 95] width 68 height 25
click at [364, 94] on div "scrub bar" at bounding box center [391, 95] width 68 height 25
click at [312, 94] on vg-play-pause at bounding box center [314, 95] width 25 height 25
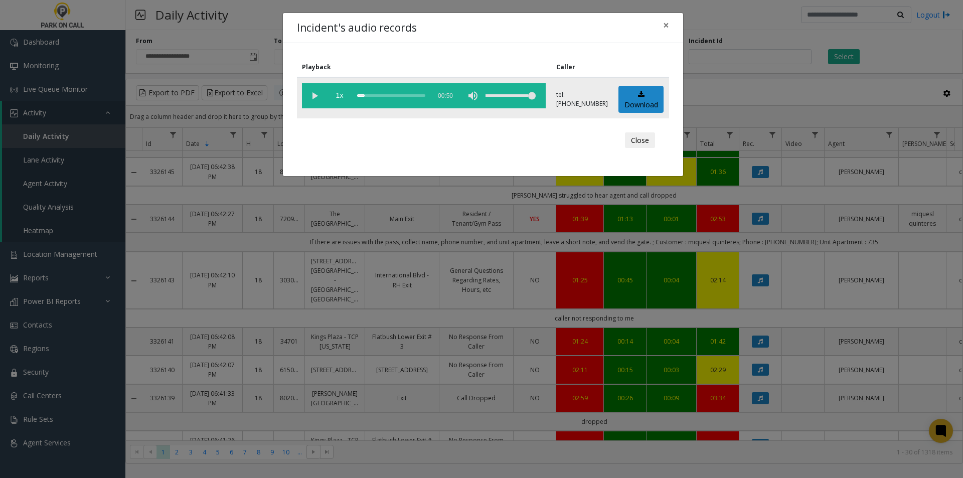
click at [313, 95] on vg-play-pause at bounding box center [314, 95] width 25 height 25
click at [622, 100] on link "Download" at bounding box center [641, 100] width 45 height 28
click at [674, 26] on button "×" at bounding box center [666, 25] width 20 height 25
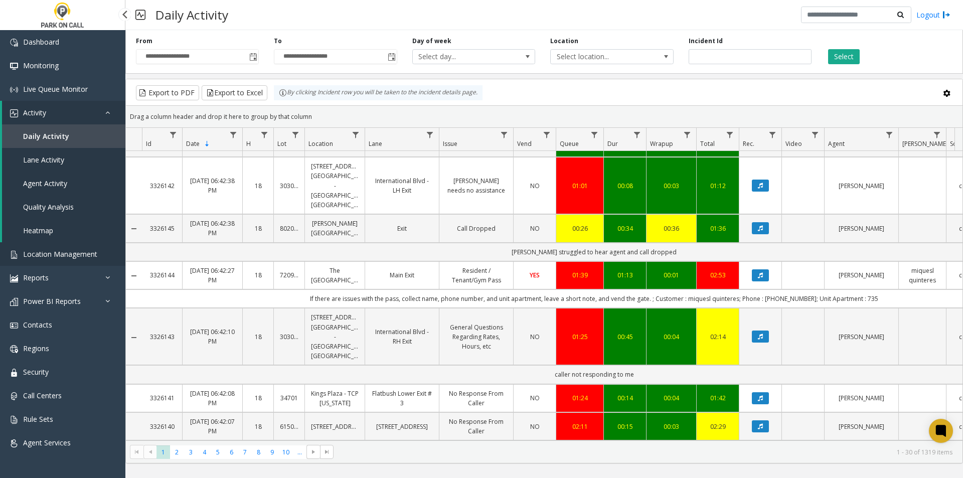
click at [75, 255] on span "Location Management" at bounding box center [60, 254] width 74 height 10
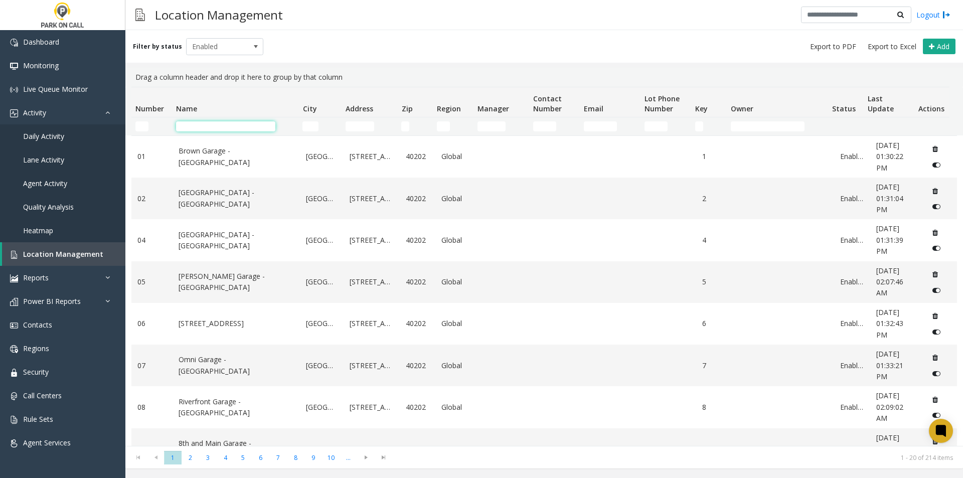
click at [179, 127] on input "Name Filter" at bounding box center [225, 126] width 99 height 10
click at [137, 127] on input "Number Filter" at bounding box center [141, 126] width 13 height 10
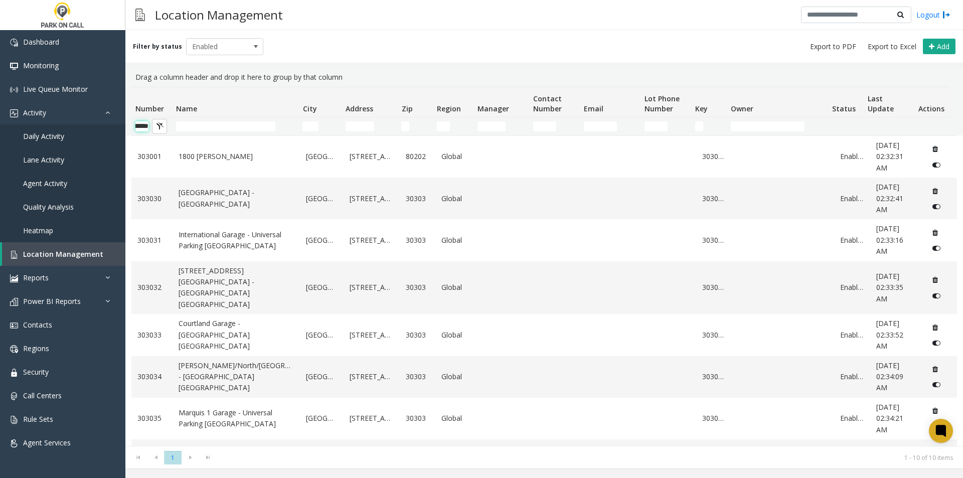
scroll to position [0, 17]
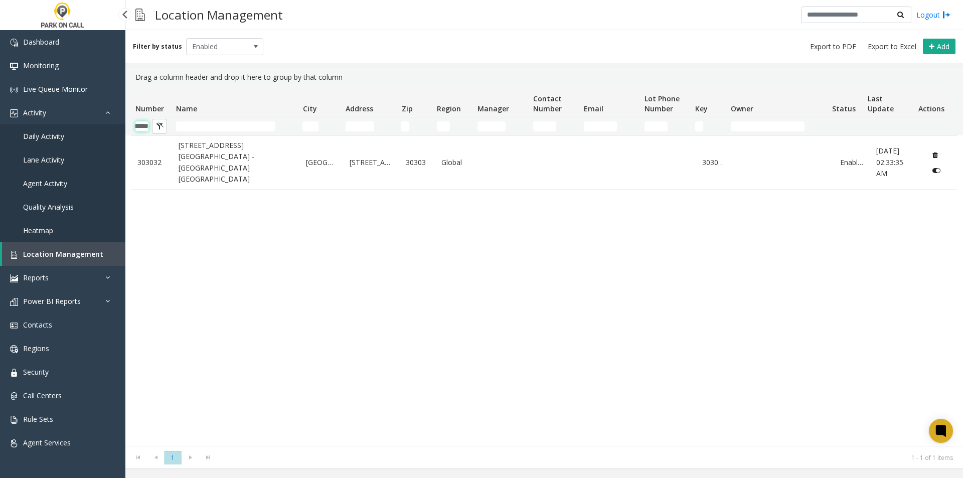
type input "******"
click at [57, 138] on span "Daily Activity" at bounding box center [43, 136] width 41 height 10
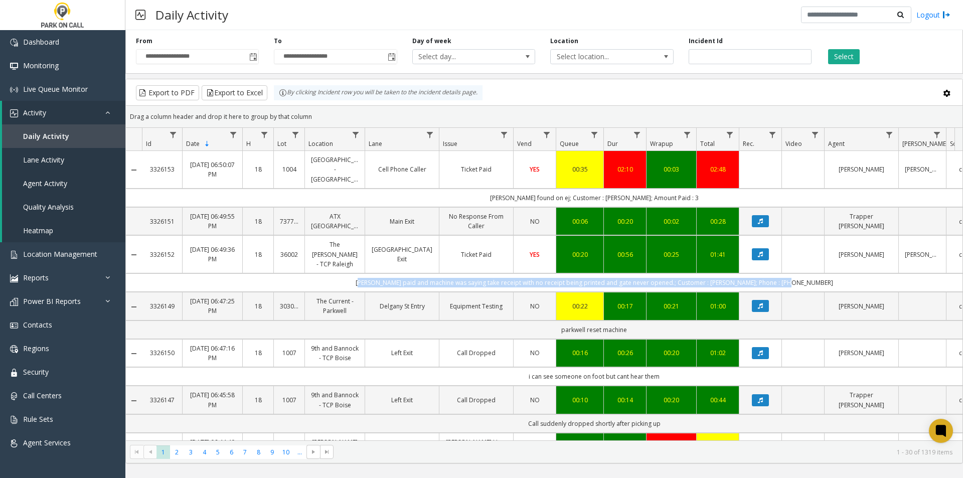
drag, startPoint x: 376, startPoint y: 282, endPoint x: 812, endPoint y: 288, distance: 436.5
click at [812, 288] on td "[PERSON_NAME] paid and machine was saying take receipt with no receipt being pr…" at bounding box center [594, 282] width 904 height 19
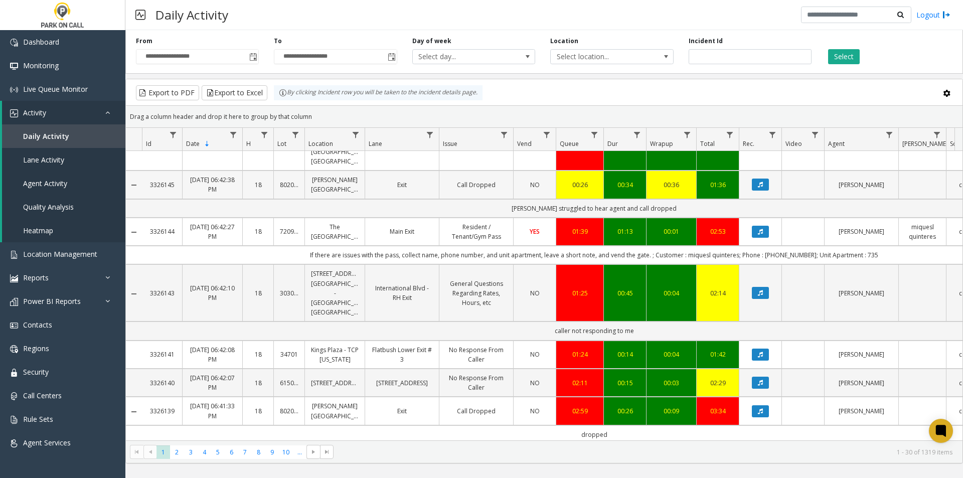
scroll to position [401, 0]
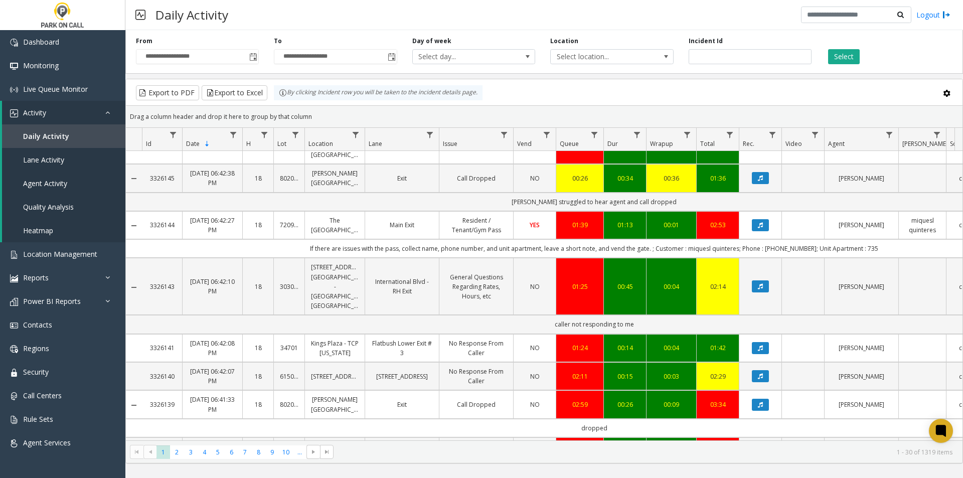
click at [447, 258] on td "If there are issues with the pass, collect name, phone number, and unit apartme…" at bounding box center [594, 248] width 904 height 19
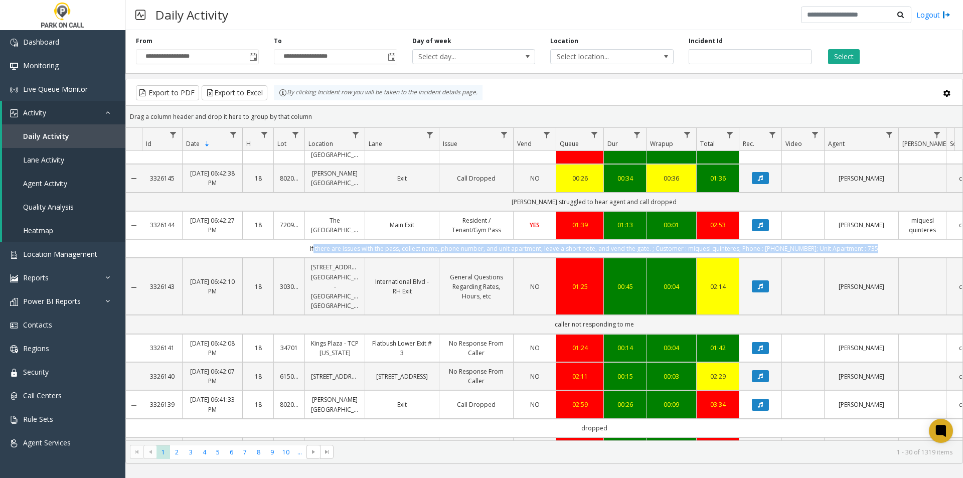
click at [447, 258] on td "If there are issues with the pass, collect name, phone number, and unit apartme…" at bounding box center [594, 248] width 904 height 19
click at [469, 258] on td "If there are issues with the pass, collect name, phone number, and unit apartme…" at bounding box center [594, 248] width 904 height 19
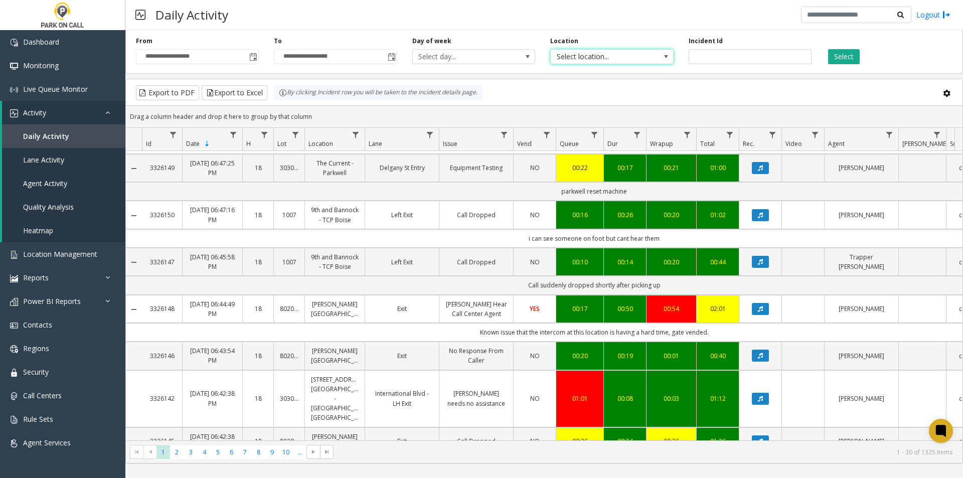
click at [606, 51] on span "Select location..." at bounding box center [600, 57] width 98 height 14
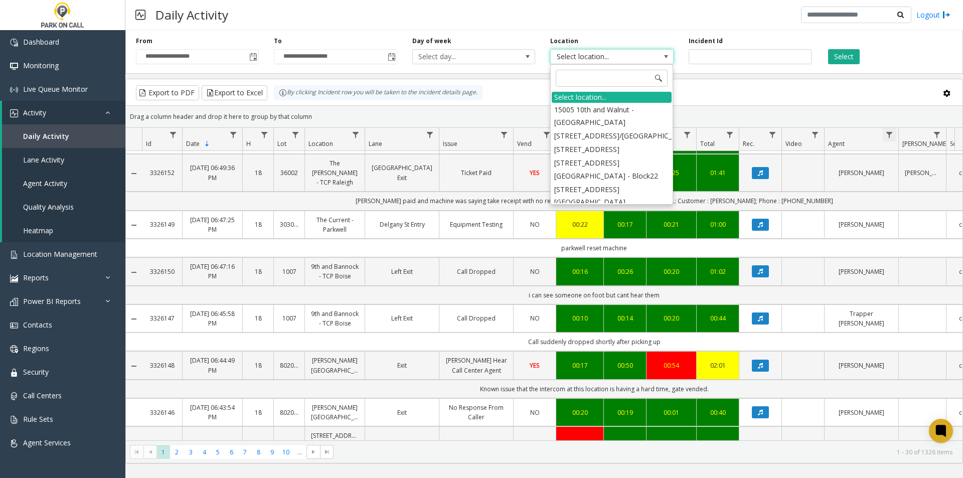
click at [890, 138] on span "Data table" at bounding box center [889, 135] width 8 height 8
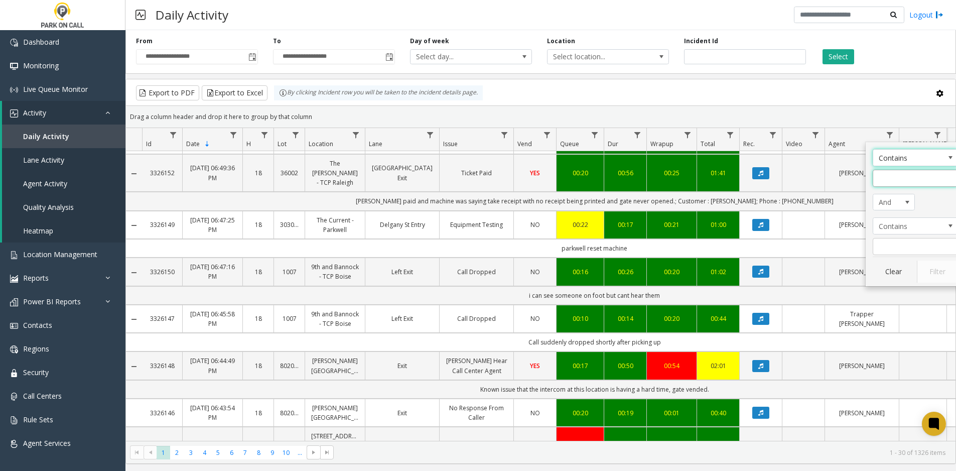
click at [905, 182] on input "Agent Filter" at bounding box center [914, 178] width 85 height 17
type input "******"
click button "Filter" at bounding box center [936, 271] width 41 height 22
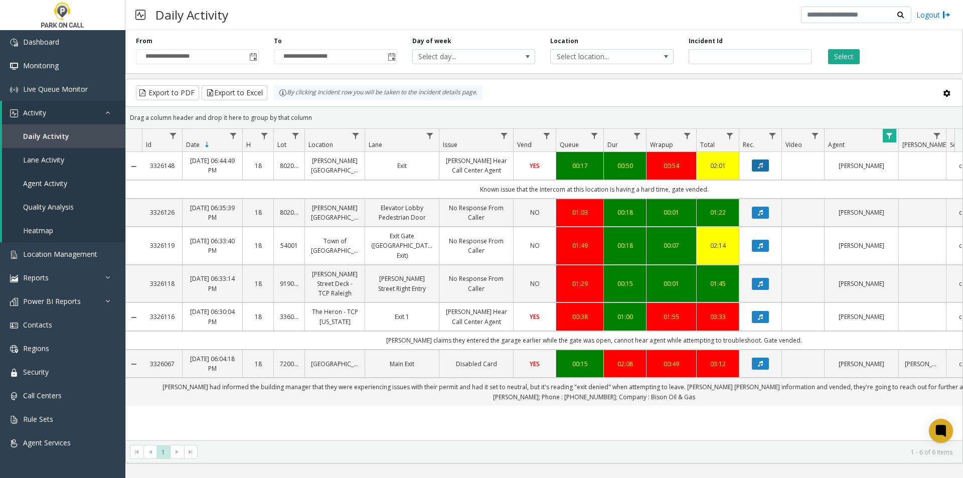
click at [761, 169] on icon "Data table" at bounding box center [760, 166] width 5 height 6
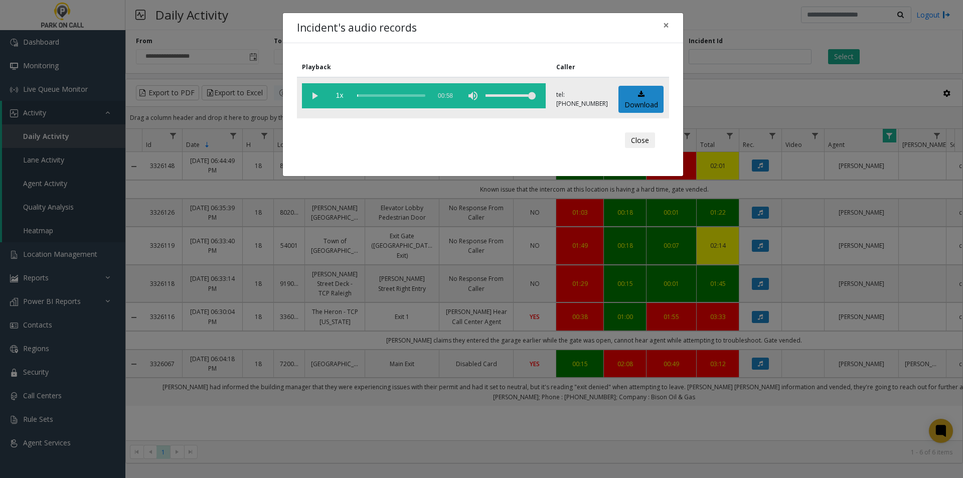
click at [313, 98] on vg-play-pause at bounding box center [314, 95] width 25 height 25
click at [378, 95] on div "scrub bar" at bounding box center [391, 95] width 68 height 25
click at [379, 94] on div "scrub bar" at bounding box center [391, 95] width 68 height 25
click at [369, 94] on div "scrub bar" at bounding box center [391, 95] width 68 height 25
click at [633, 141] on button "Close" at bounding box center [640, 140] width 30 height 16
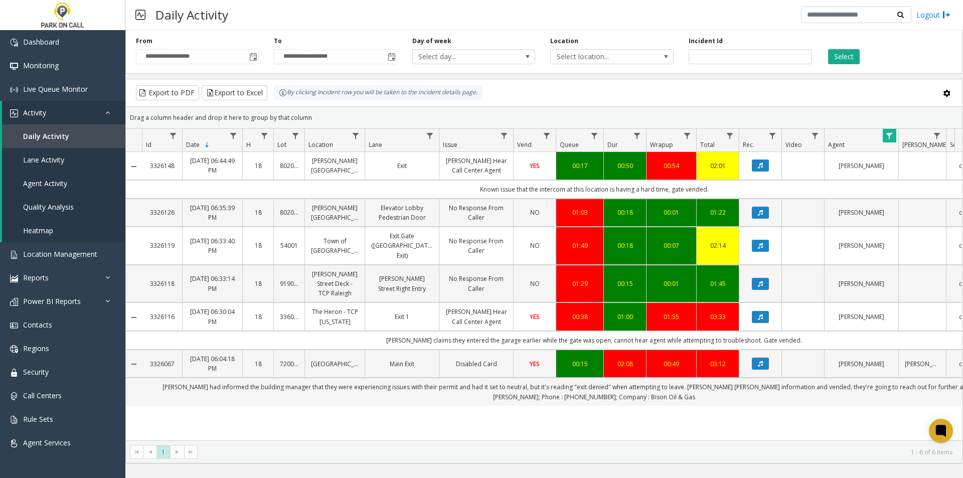
click at [891, 138] on span "Data table" at bounding box center [889, 136] width 8 height 8
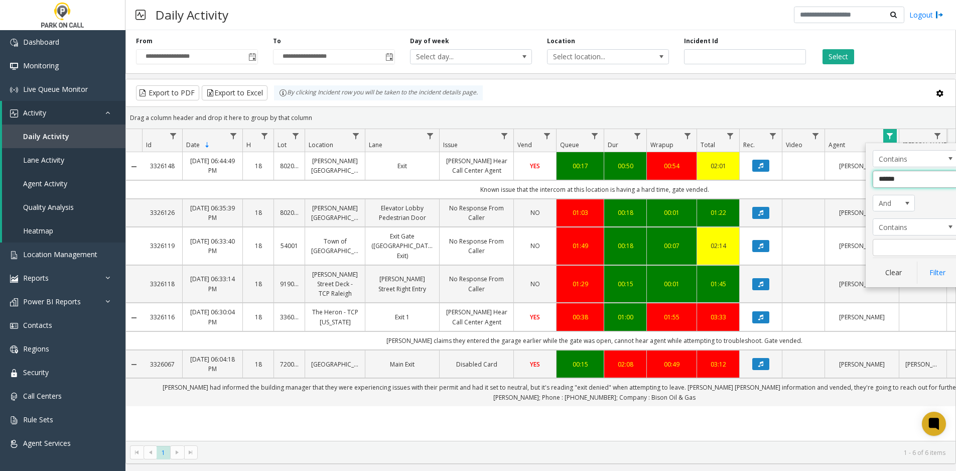
click at [901, 182] on input "******" at bounding box center [914, 179] width 85 height 17
click at [902, 182] on input "******" at bounding box center [914, 179] width 85 height 17
click at [906, 261] on button "Clear" at bounding box center [892, 272] width 41 height 22
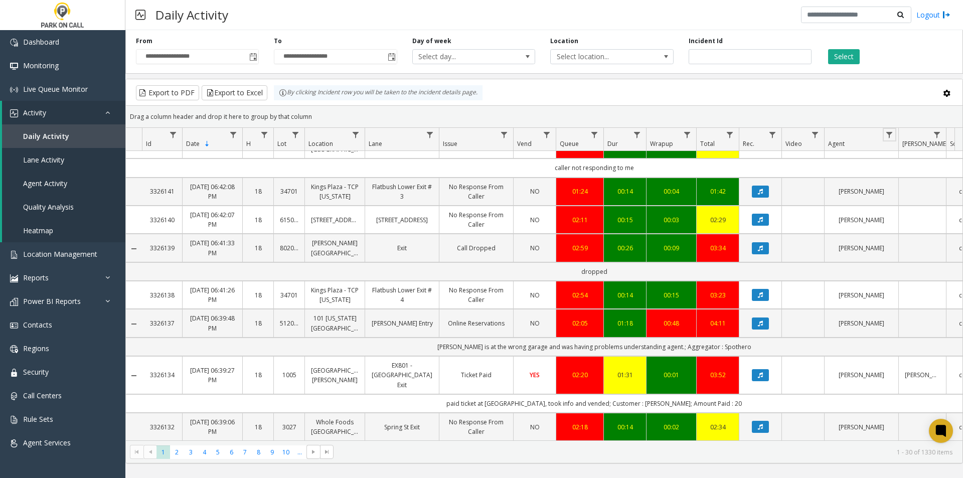
scroll to position [1179, 0]
click at [178, 447] on span "2" at bounding box center [177, 452] width 14 height 14
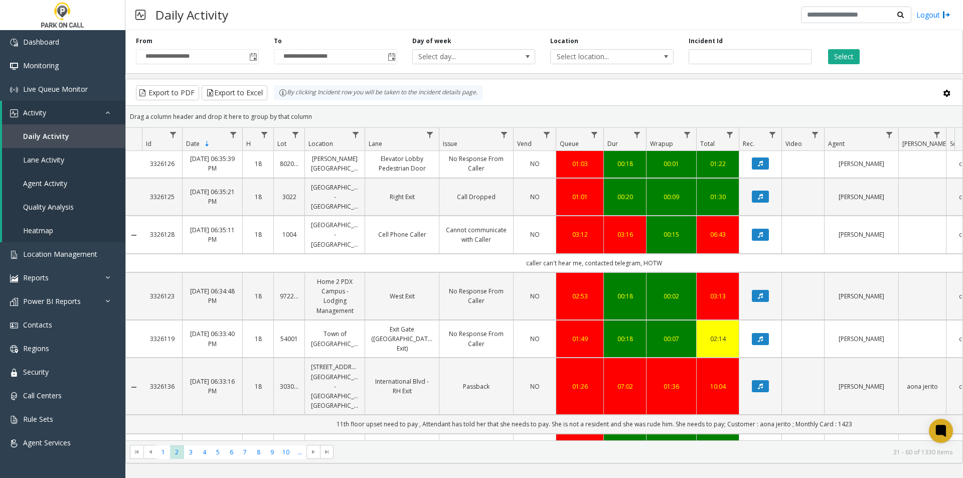
scroll to position [451, 0]
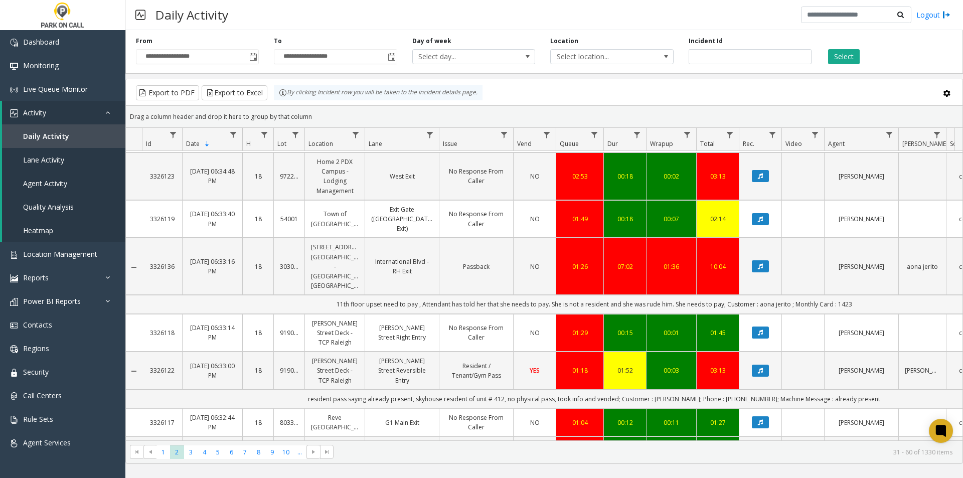
click at [537, 302] on td "11th floor upset need to pay , Attendant has told her that she needs to pay. Sh…" at bounding box center [594, 304] width 904 height 19
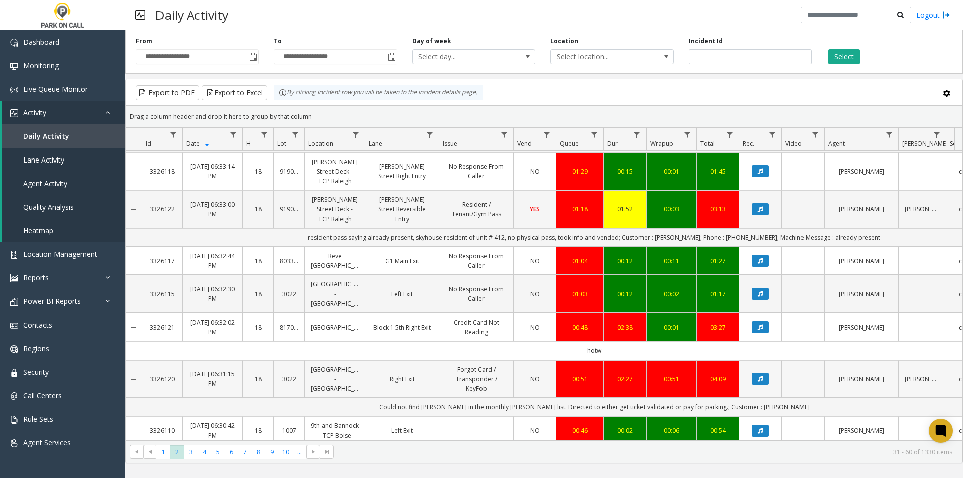
scroll to position [652, 0]
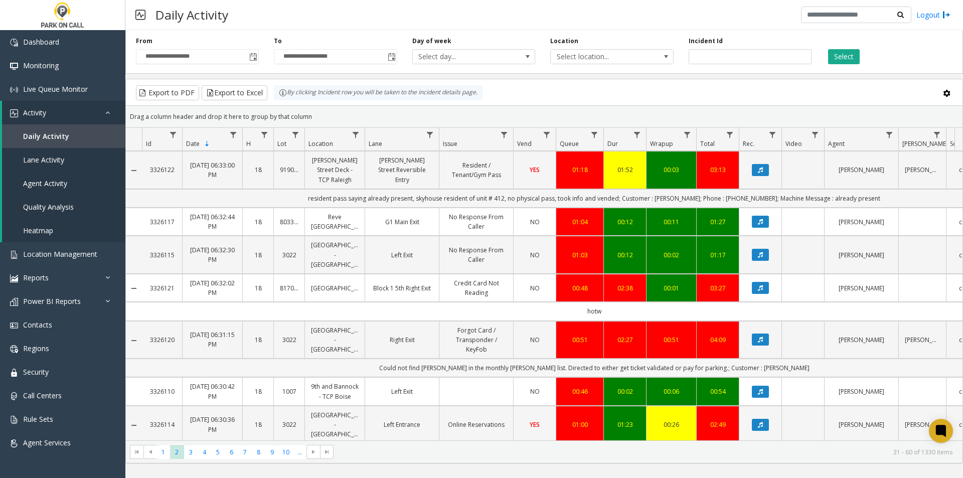
click at [540, 359] on td "Could not find [PERSON_NAME] in the monthly [PERSON_NAME] list. Directed to eit…" at bounding box center [594, 368] width 904 height 19
click at [545, 359] on td "Could not find [PERSON_NAME] in the monthly [PERSON_NAME] list. Directed to eit…" at bounding box center [594, 368] width 904 height 19
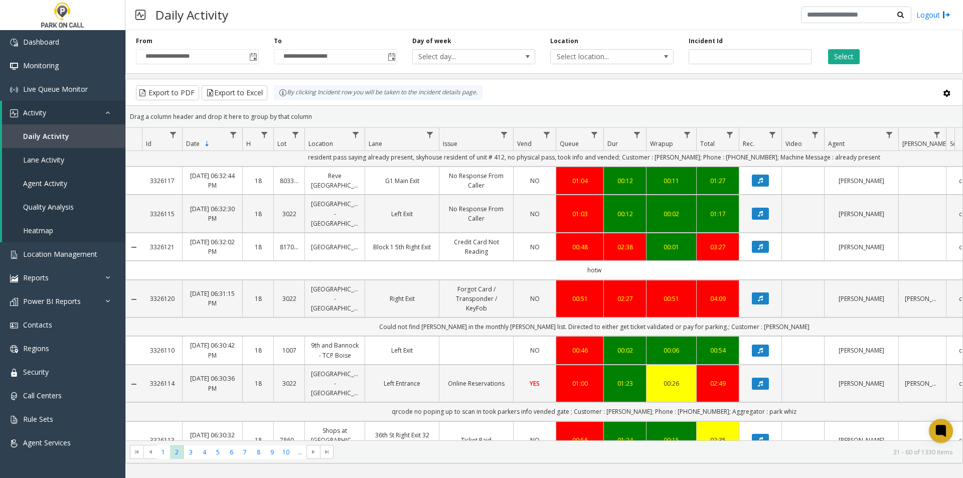
scroll to position [853, 0]
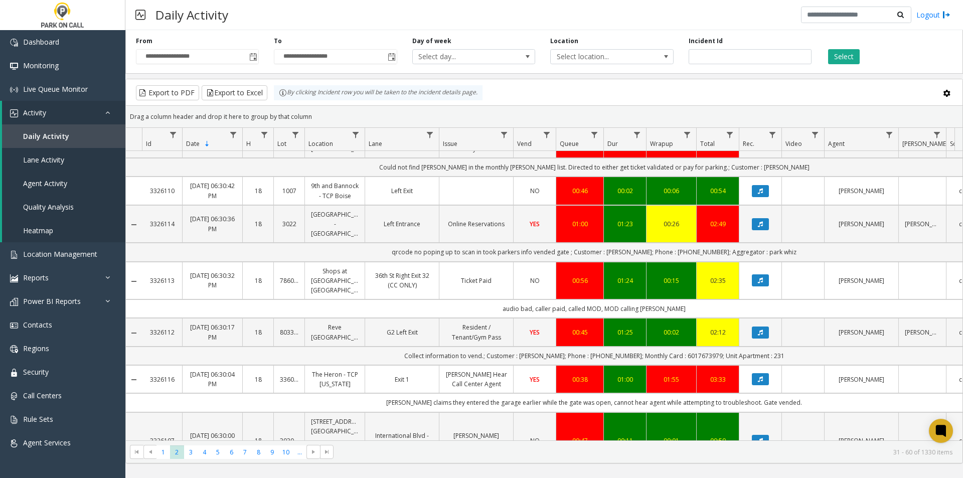
click at [555, 348] on td "Collect information to vend.; Customer : [PERSON_NAME]; Phone : [PHONE_NUMBER];…" at bounding box center [594, 356] width 904 height 19
click at [587, 299] on td "audio bad, caller paid, called MOD, MOD calling [PERSON_NAME]" at bounding box center [594, 308] width 904 height 19
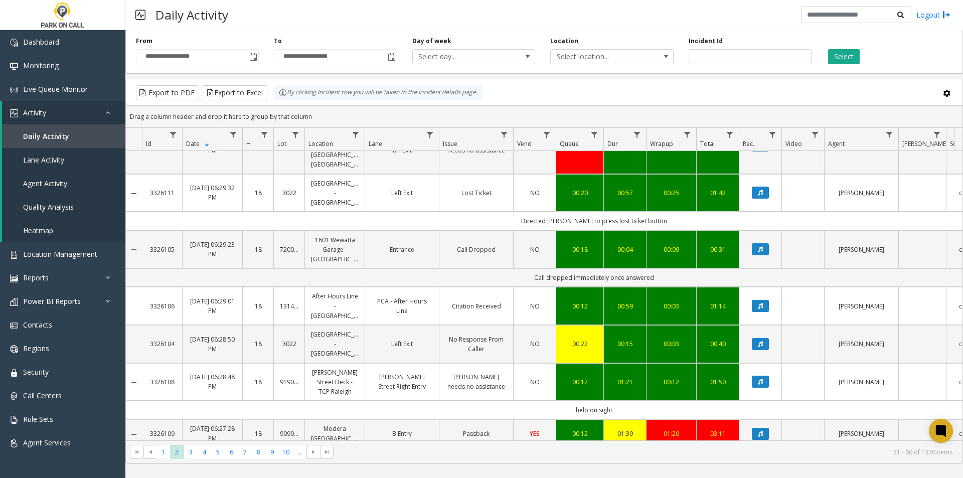
scroll to position [1162, 0]
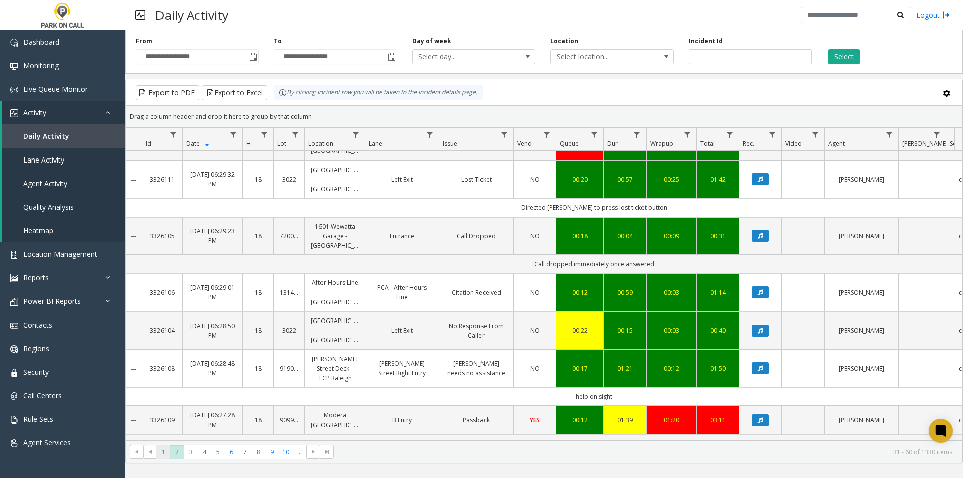
click at [162, 453] on span "1" at bounding box center [164, 452] width 14 height 14
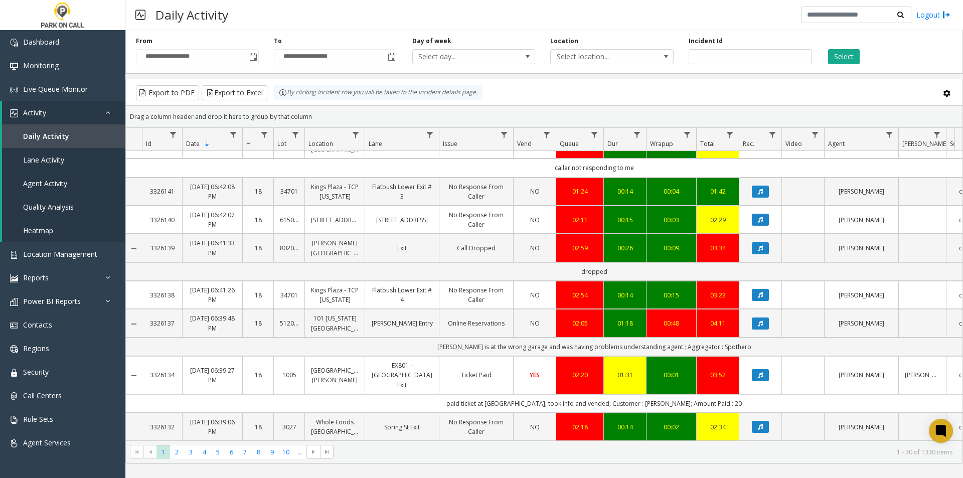
scroll to position [1179, 0]
click at [174, 455] on span "2" at bounding box center [177, 452] width 14 height 14
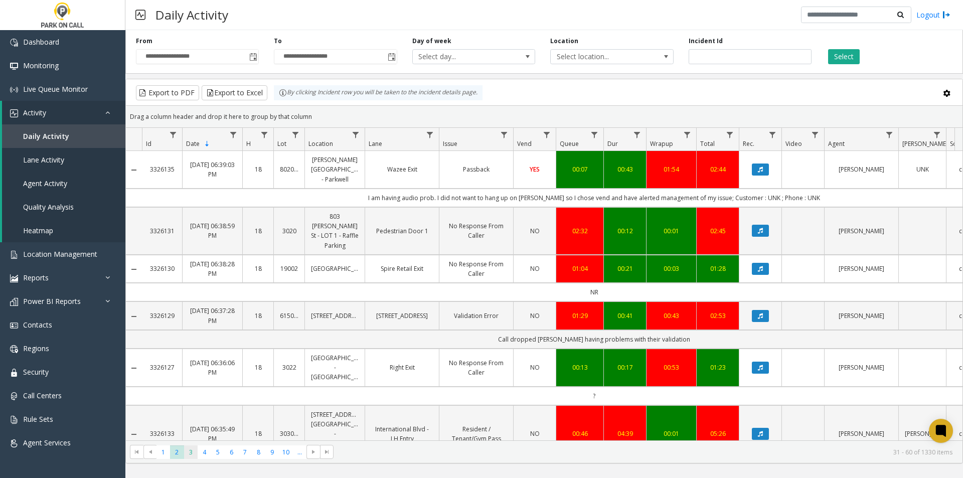
click at [191, 449] on span "3" at bounding box center [191, 452] width 14 height 14
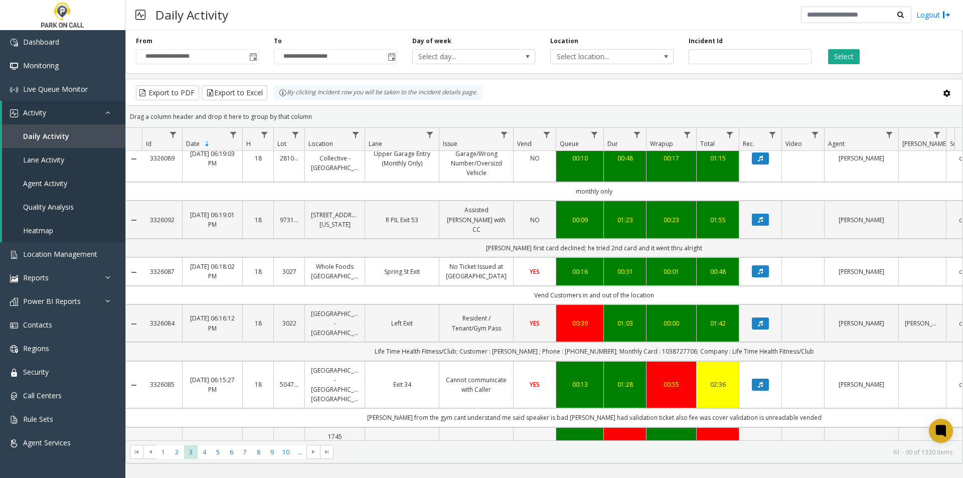
scroll to position [702, 0]
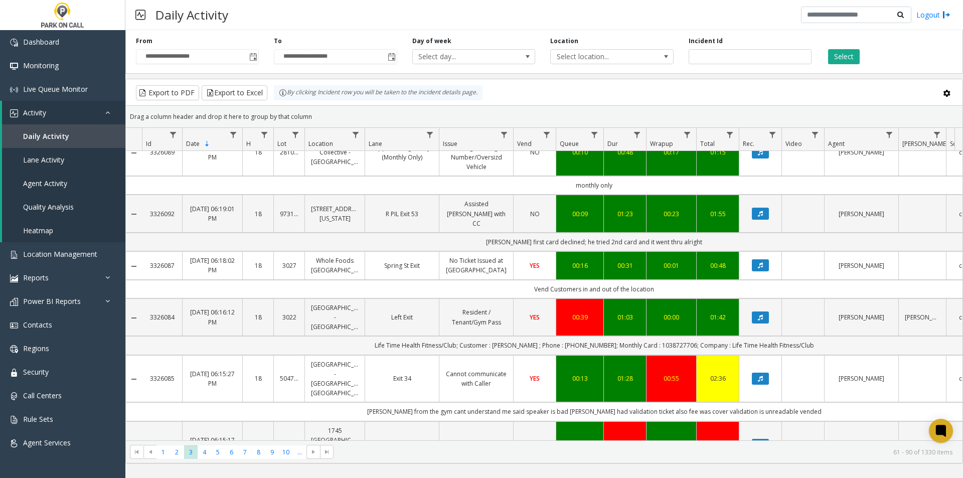
click at [400, 336] on td "Life Time Health Fitness/Club; Customer : [PERSON_NAME] ; Phone : [PHONE_NUMBER…" at bounding box center [594, 345] width 904 height 19
click at [407, 402] on td "[PERSON_NAME] from the gym cant understand me said speaker is bad [PERSON_NAME]…" at bounding box center [594, 411] width 904 height 19
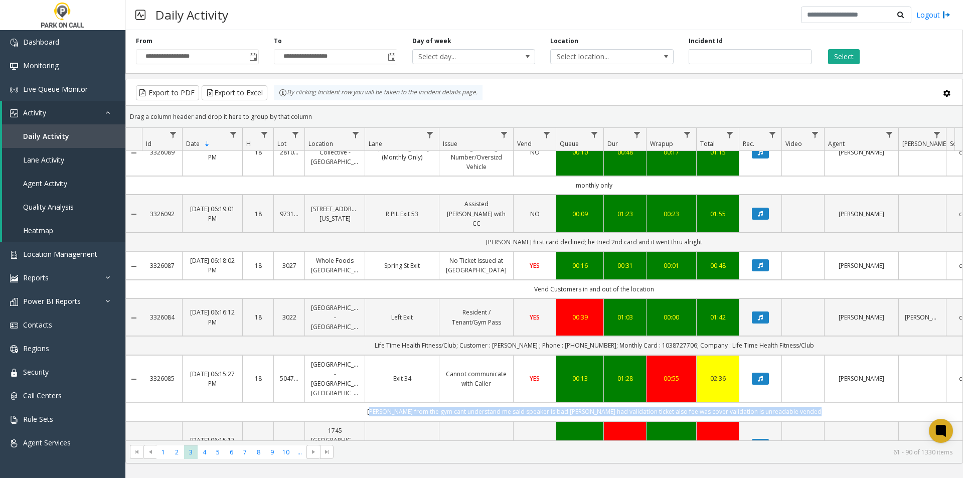
click at [407, 402] on td "[PERSON_NAME] from the gym cant understand me said speaker is bad [PERSON_NAME]…" at bounding box center [594, 411] width 904 height 19
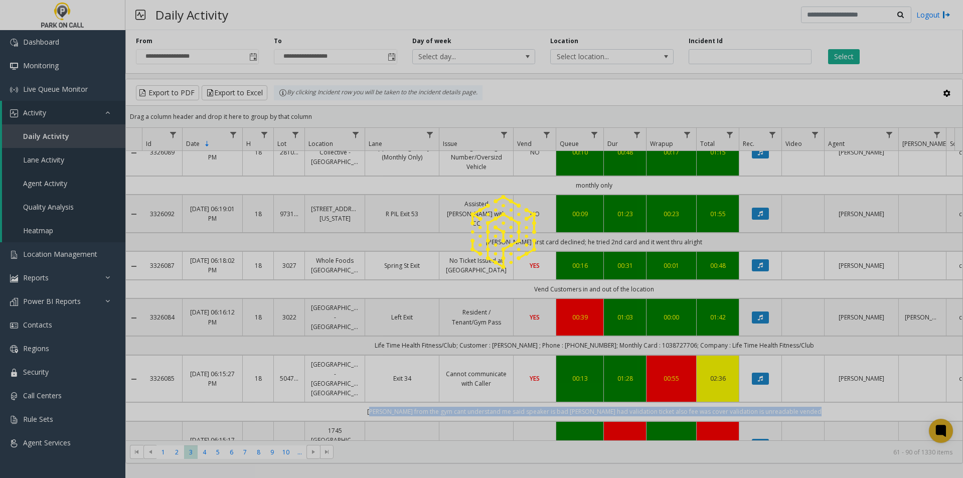
click at [407, 360] on app-root "**********" at bounding box center [481, 239] width 963 height 478
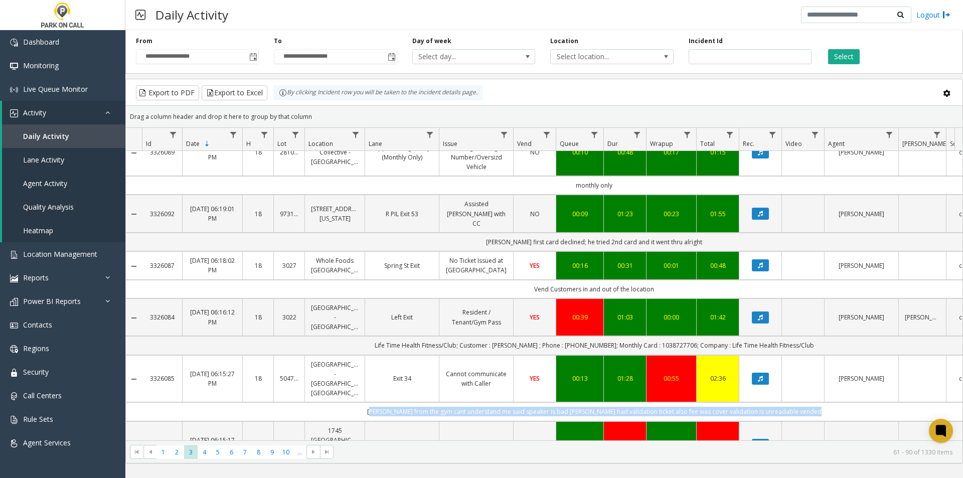
click at [407, 402] on td "[PERSON_NAME] from the gym cant understand me said speaker is bad [PERSON_NAME]…" at bounding box center [594, 411] width 904 height 19
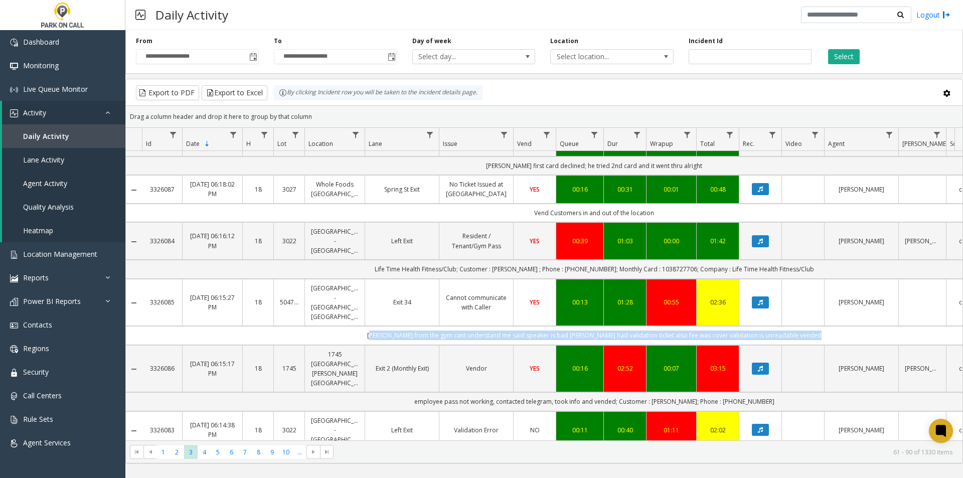
scroll to position [803, 0]
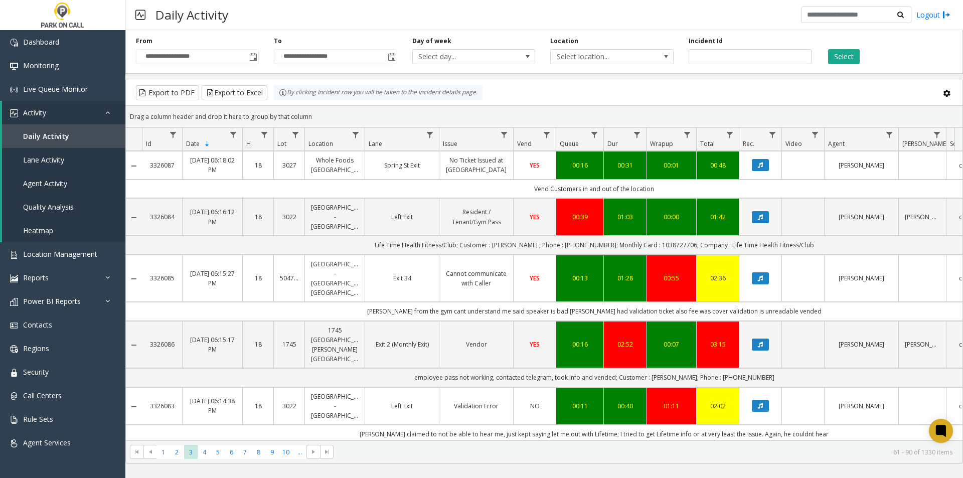
click at [405, 425] on td "[PERSON_NAME] claimed to not be able to hear me, just kept saying let me out wi…" at bounding box center [594, 434] width 904 height 19
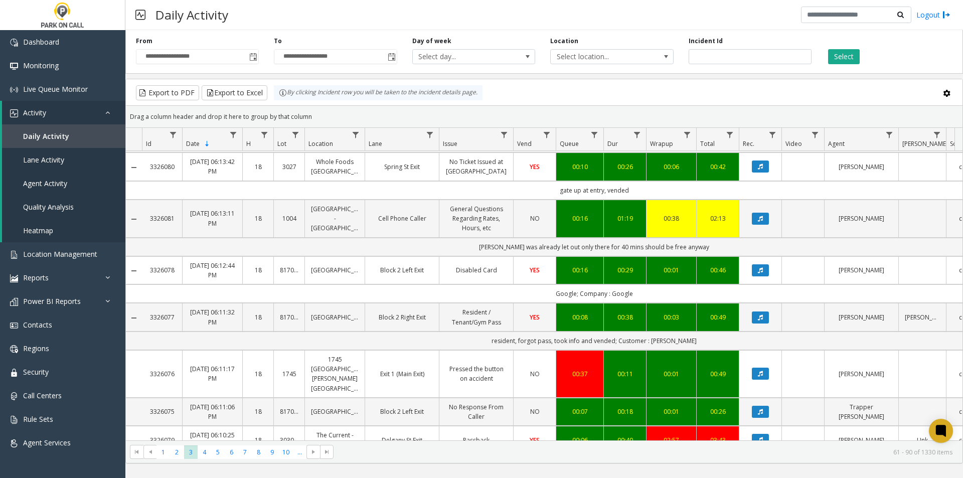
scroll to position [1160, 0]
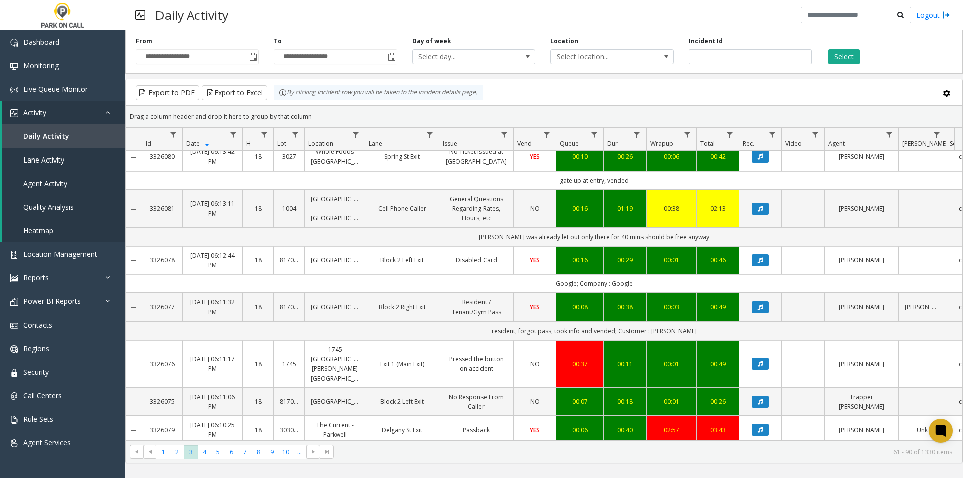
click at [421, 444] on td "[PERSON_NAME] could not hear anything that I was saying but I could hear her ju…" at bounding box center [594, 453] width 904 height 19
click at [766, 424] on button "Data table" at bounding box center [760, 430] width 17 height 12
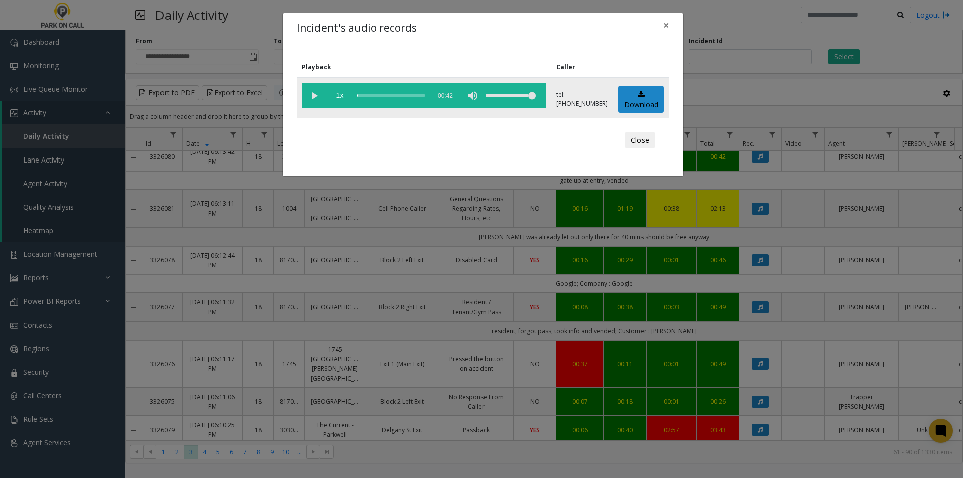
click at [313, 95] on vg-play-pause at bounding box center [314, 95] width 25 height 25
click at [642, 144] on button "Close" at bounding box center [640, 140] width 30 height 16
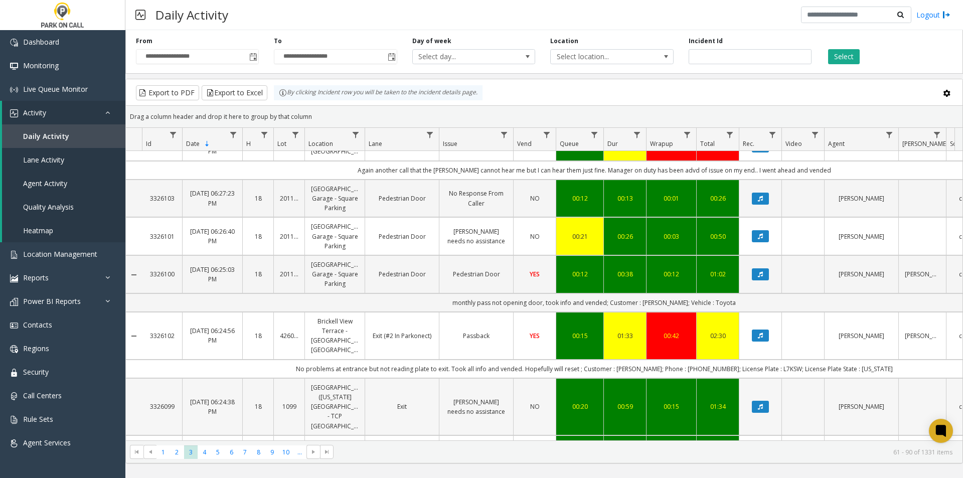
scroll to position [0, 0]
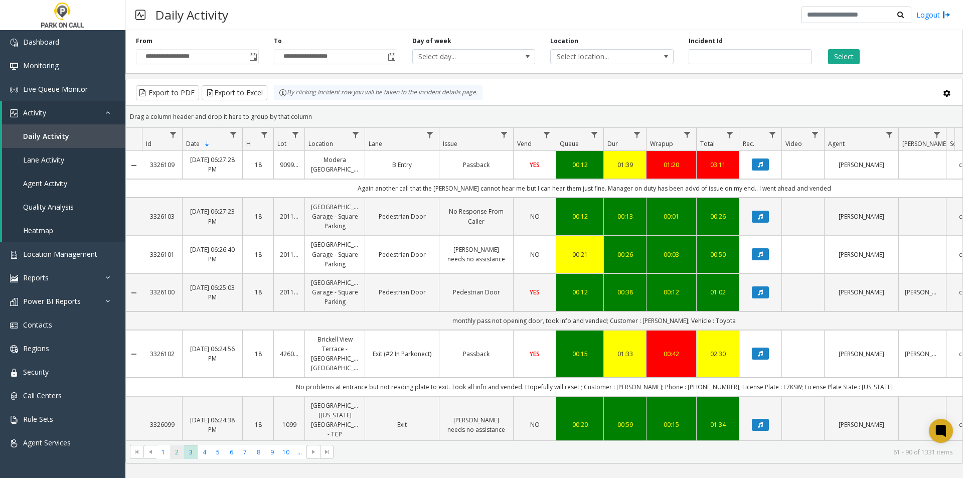
click at [177, 453] on span "2" at bounding box center [177, 452] width 14 height 14
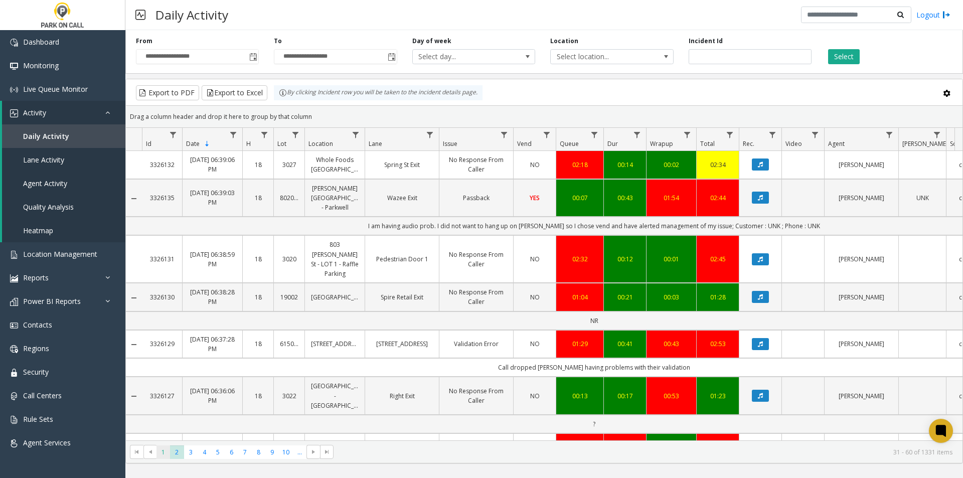
click at [164, 451] on span "1" at bounding box center [164, 452] width 14 height 14
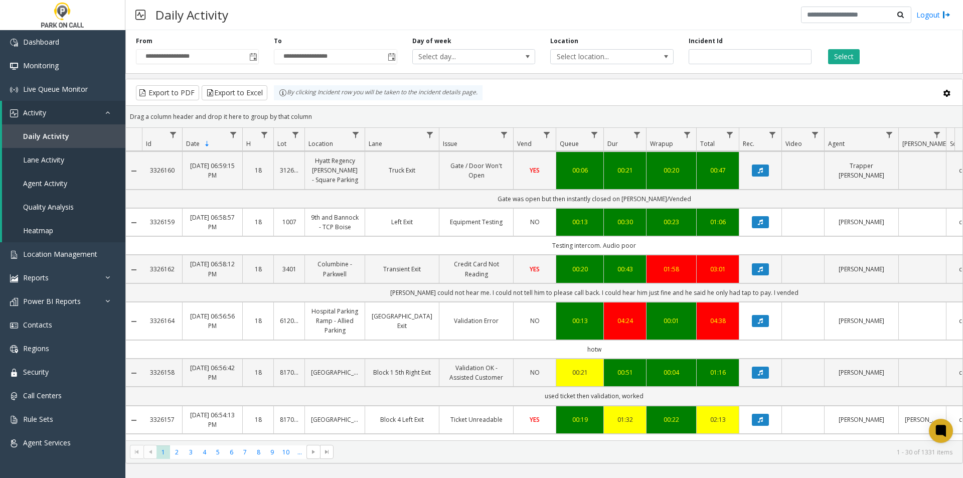
scroll to position [150, 0]
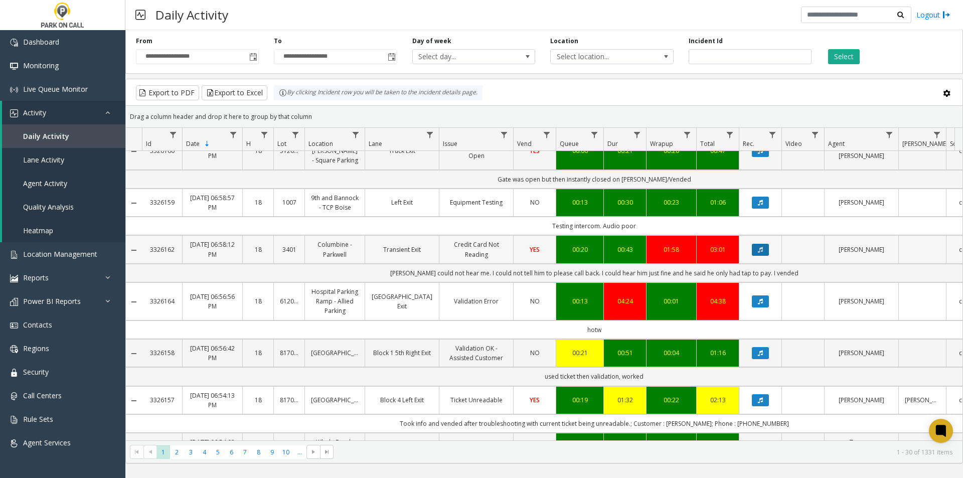
click at [759, 253] on icon "Data table" at bounding box center [760, 250] width 5 height 6
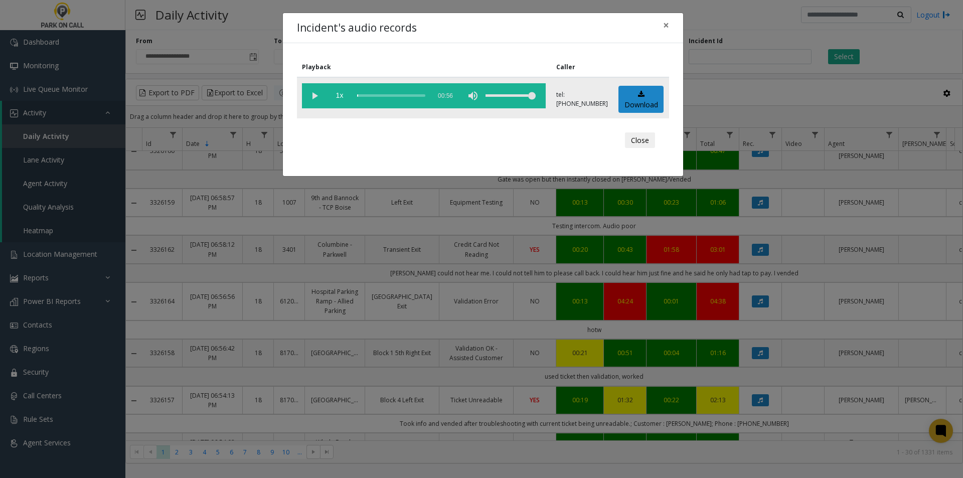
click at [308, 98] on vg-play-pause at bounding box center [314, 95] width 25 height 25
click at [365, 97] on div "scrub bar" at bounding box center [391, 95] width 68 height 25
click at [370, 94] on div "scrub bar" at bounding box center [391, 95] width 68 height 25
click at [374, 99] on div "scrub bar" at bounding box center [391, 95] width 68 height 25
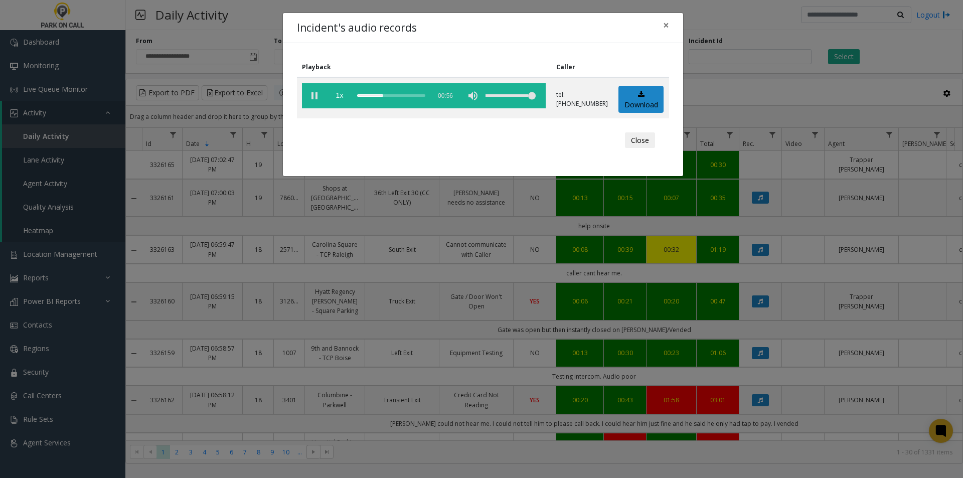
scroll to position [150, 0]
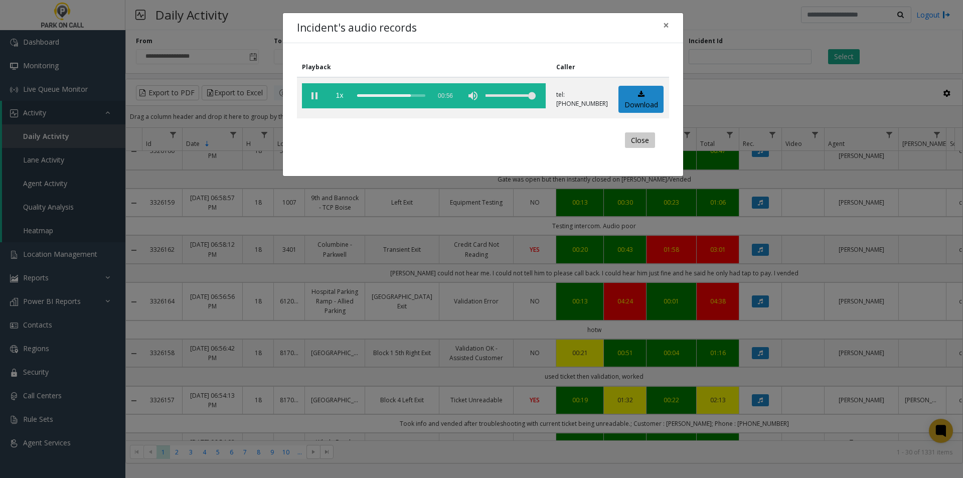
click at [639, 136] on button "Close" at bounding box center [640, 140] width 30 height 16
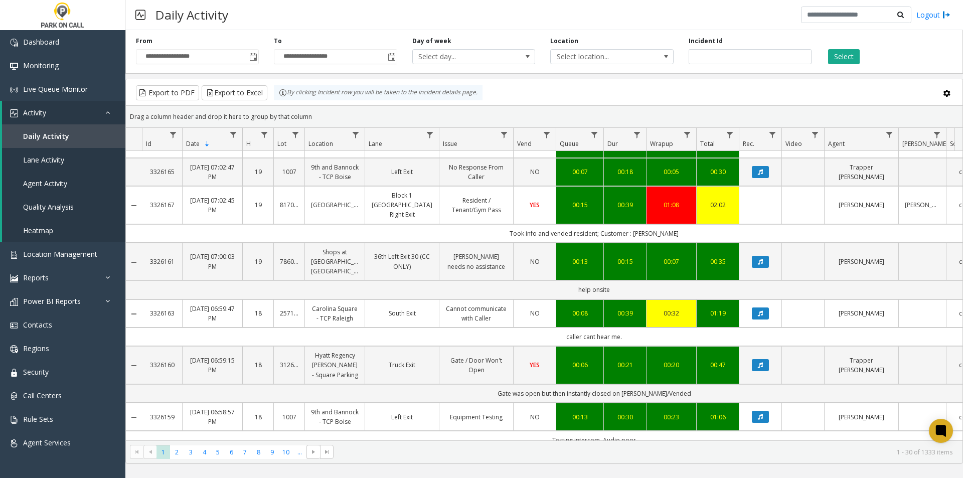
scroll to position [0, 0]
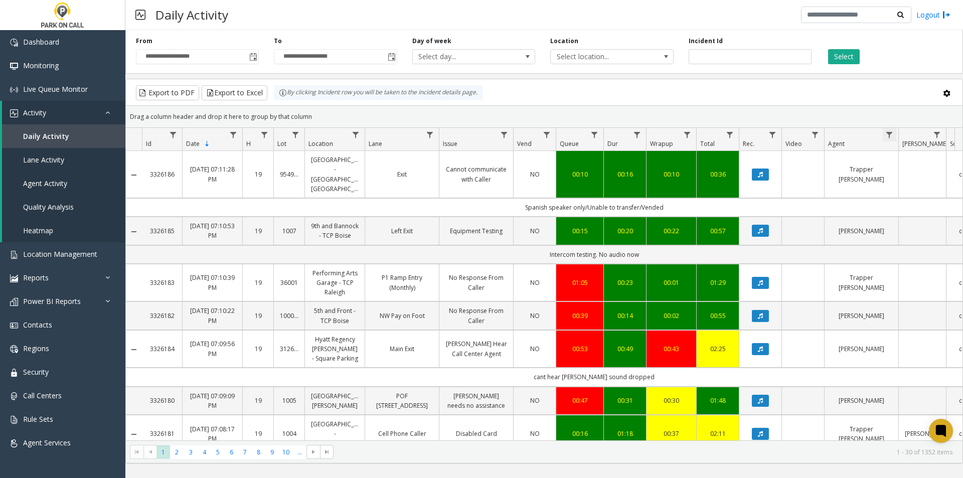
click at [886, 131] on span "Data table" at bounding box center [889, 135] width 8 height 8
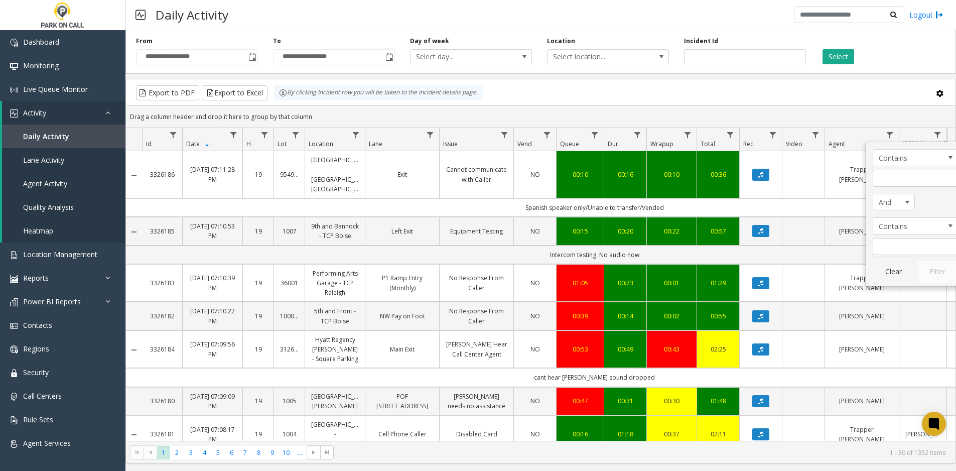
click at [897, 169] on kendo-grid-filter-menu-input-wrapper "Contains" at bounding box center [914, 168] width 85 height 38
click at [895, 174] on input "Agent Filter" at bounding box center [914, 178] width 85 height 17
type input "******"
click button "Filter" at bounding box center [936, 271] width 41 height 22
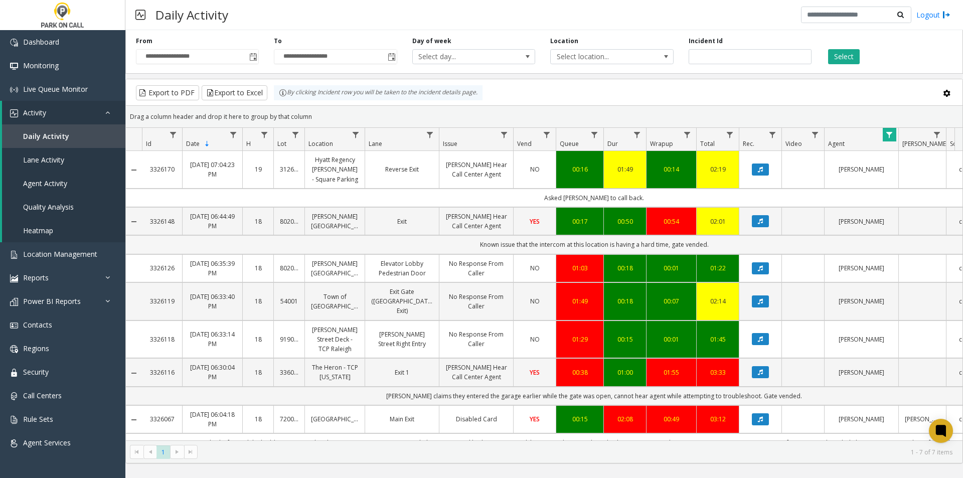
drag, startPoint x: 459, startPoint y: 255, endPoint x: 736, endPoint y: 254, distance: 276.9
click at [736, 254] on td "Known issue that the intercom at this location is having a hard time, gate vend…" at bounding box center [594, 244] width 904 height 19
click at [829, 55] on button "Select" at bounding box center [844, 56] width 32 height 15
click at [886, 131] on span "Data table" at bounding box center [889, 135] width 8 height 8
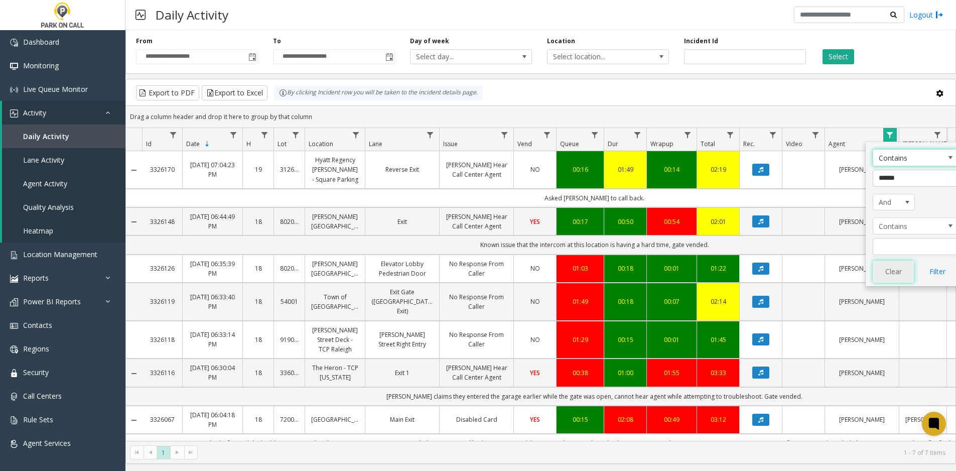
click at [889, 272] on button "Clear" at bounding box center [892, 271] width 41 height 22
